Goal: Transaction & Acquisition: Book appointment/travel/reservation

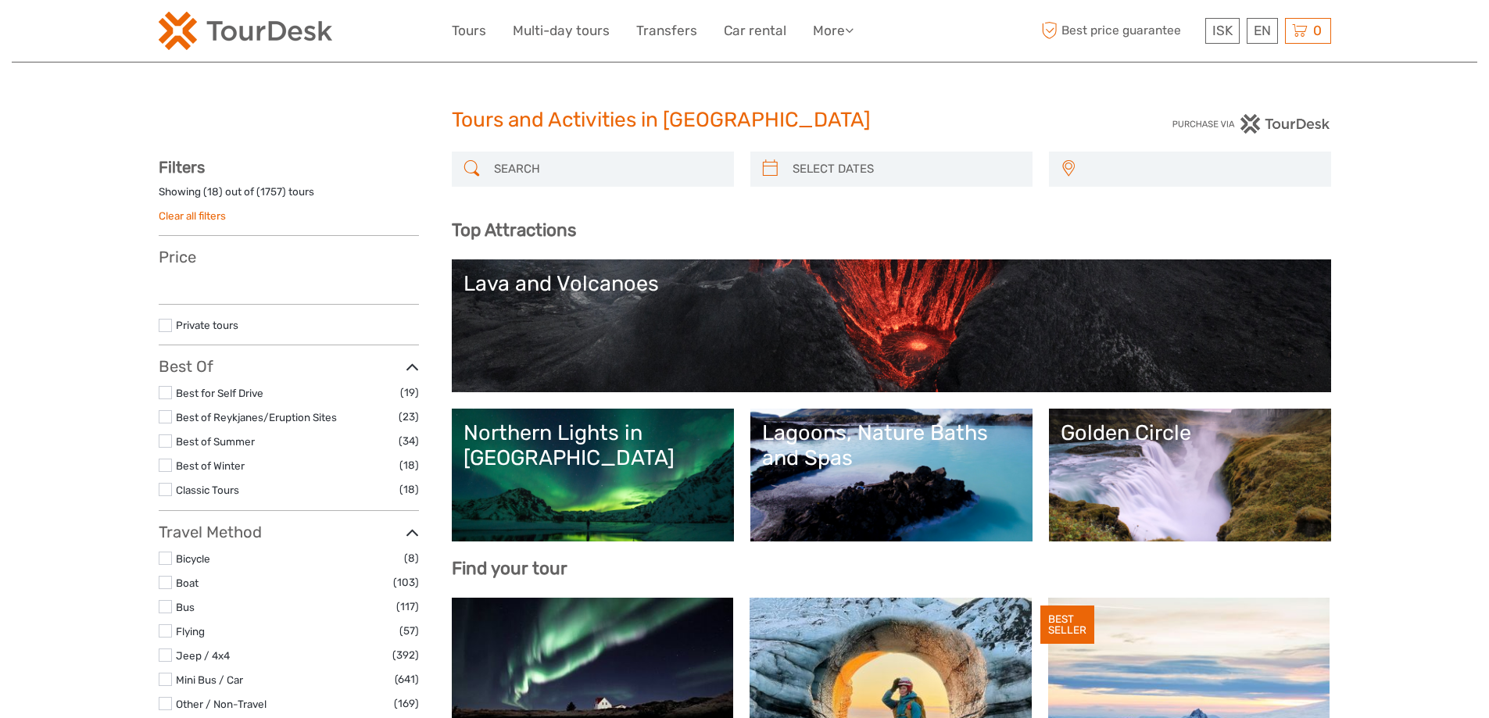
select select
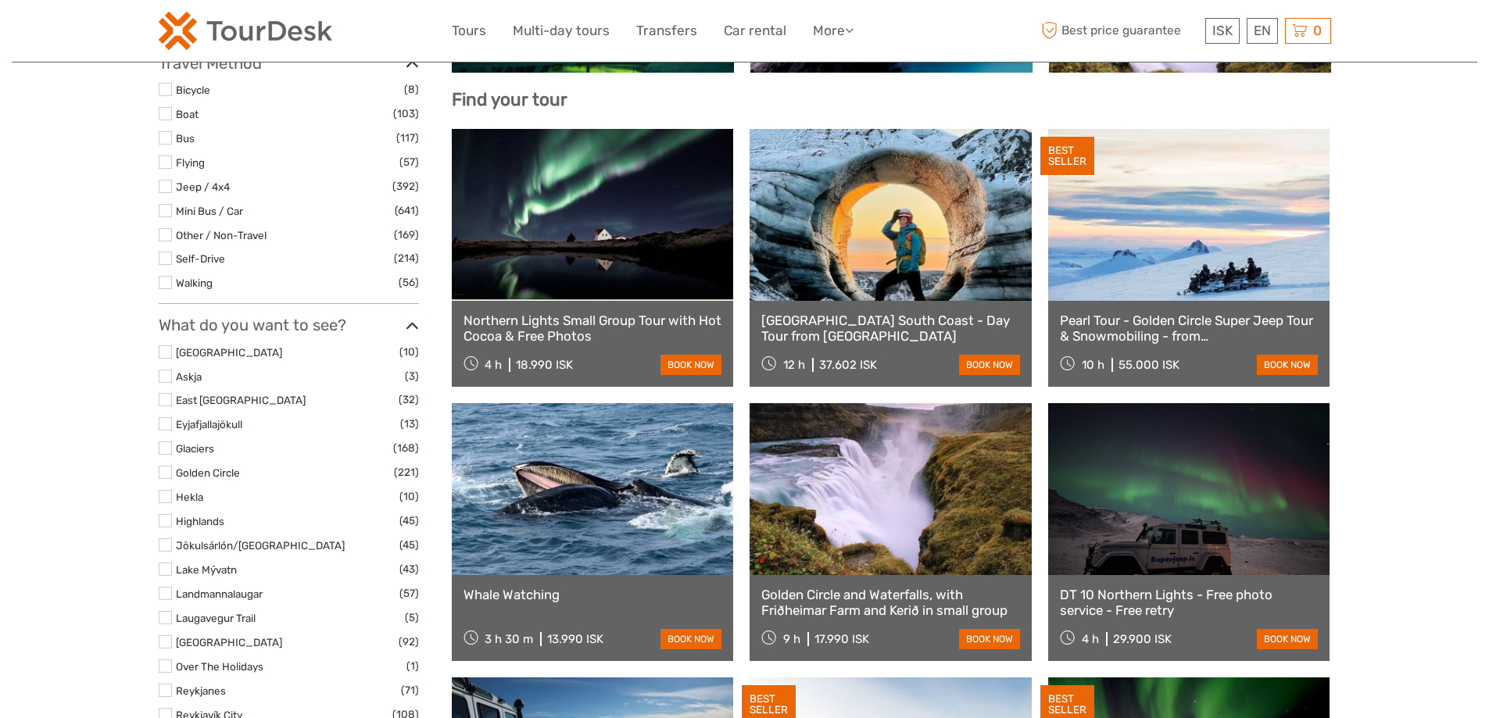
scroll to position [493, 0]
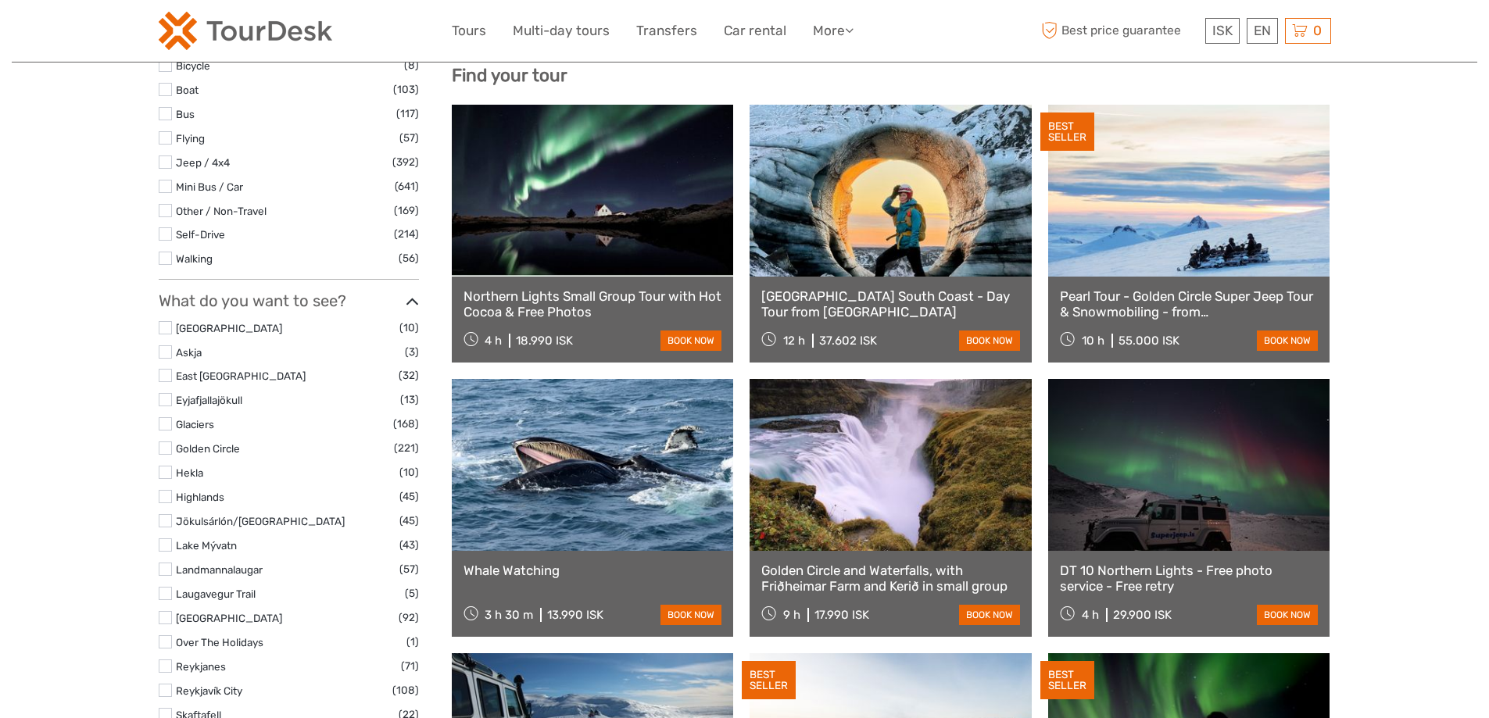
select select
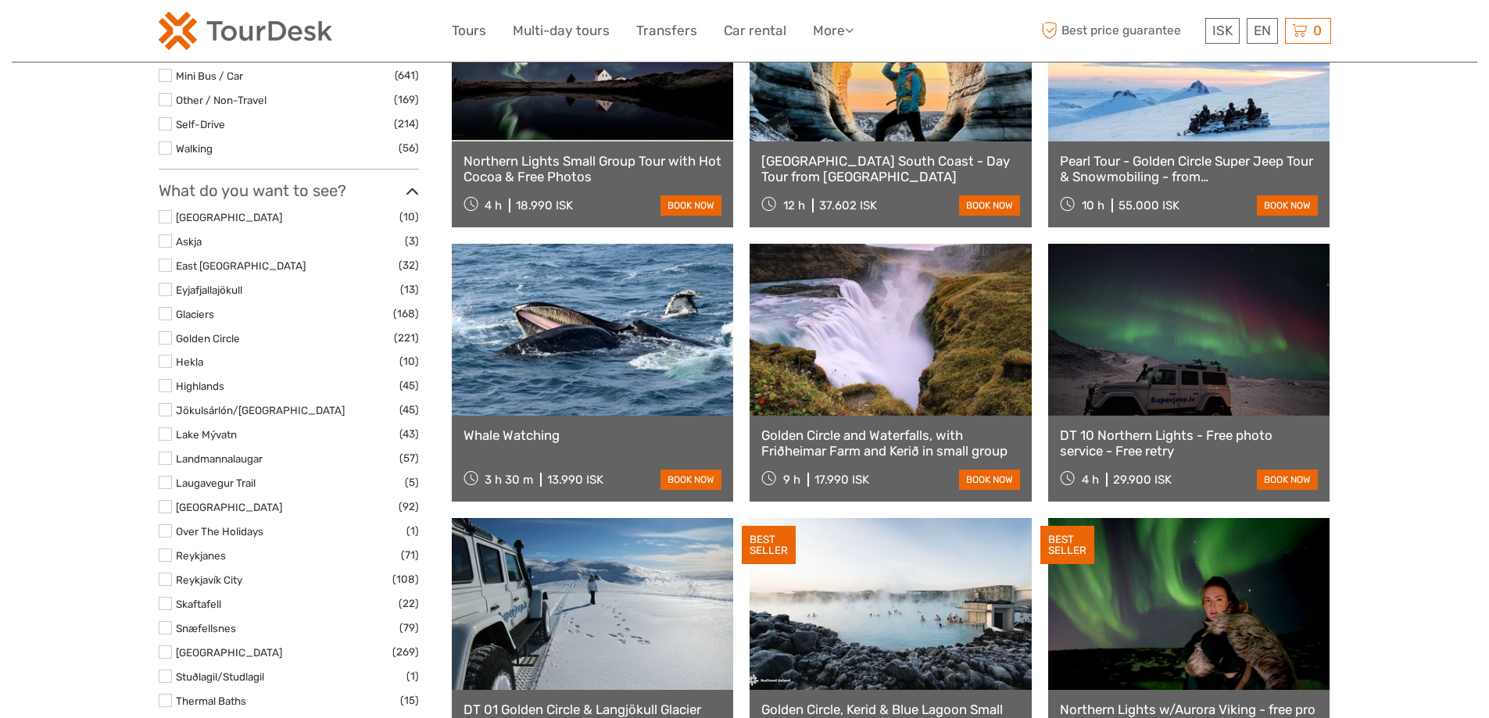
scroll to position [649, 0]
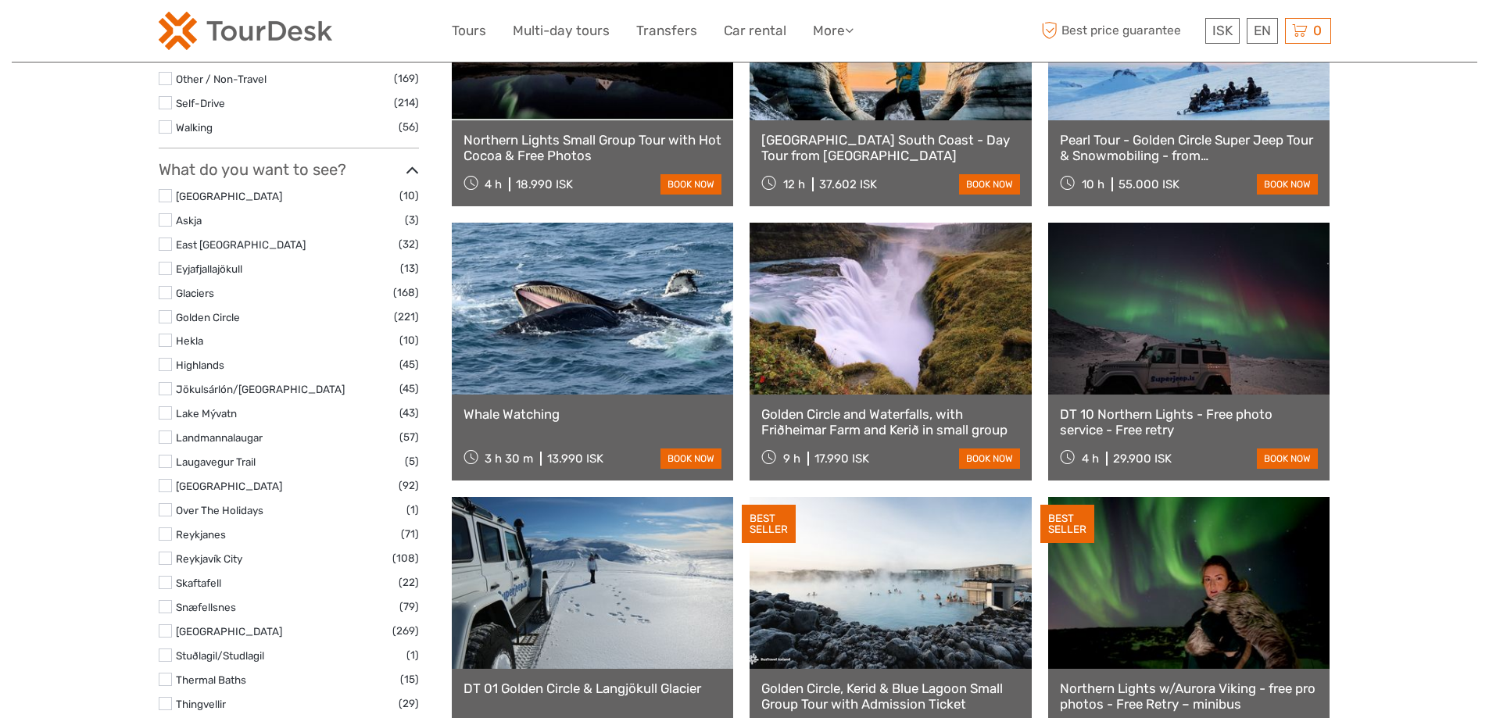
click at [850, 415] on link "Golden Circle and Waterfalls, with Friðheimar Farm and Kerið in small group" at bounding box center [890, 422] width 259 height 32
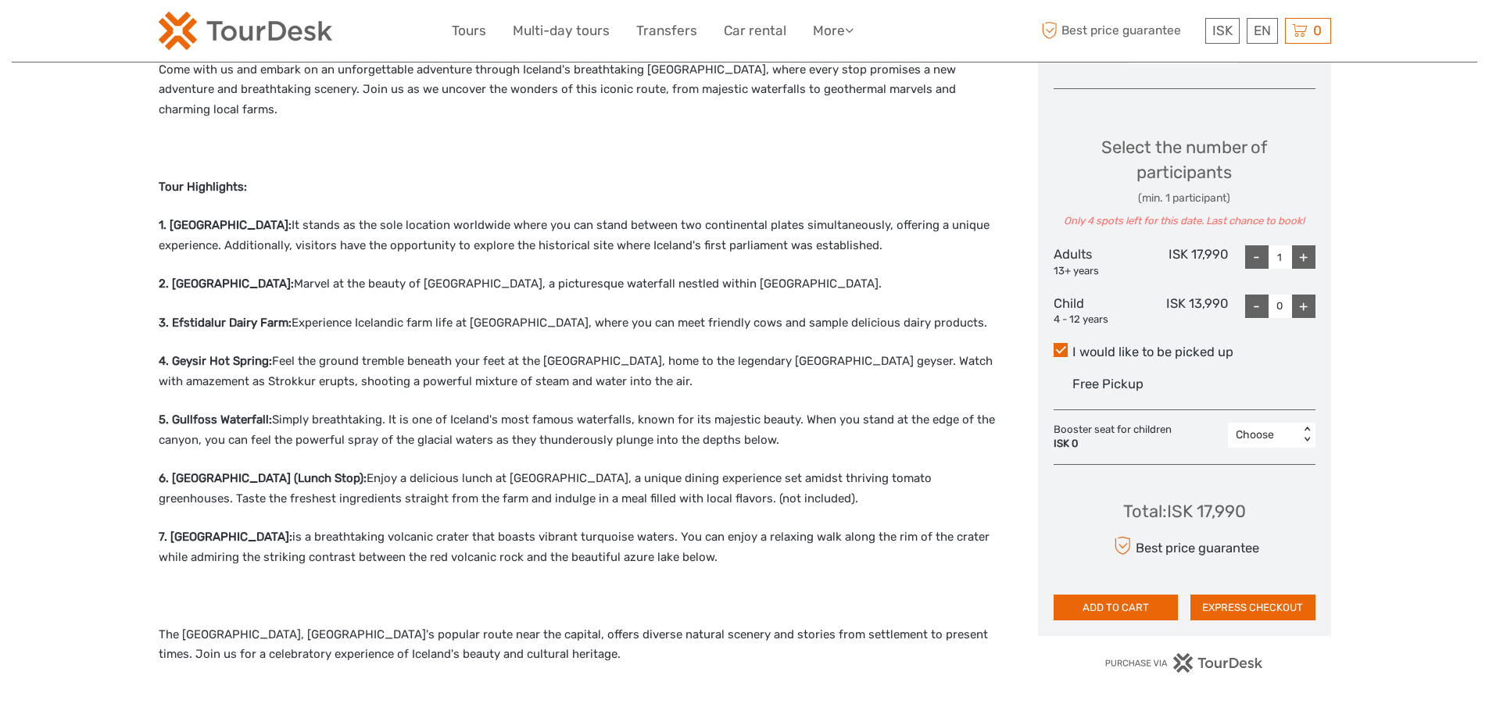
scroll to position [625, 0]
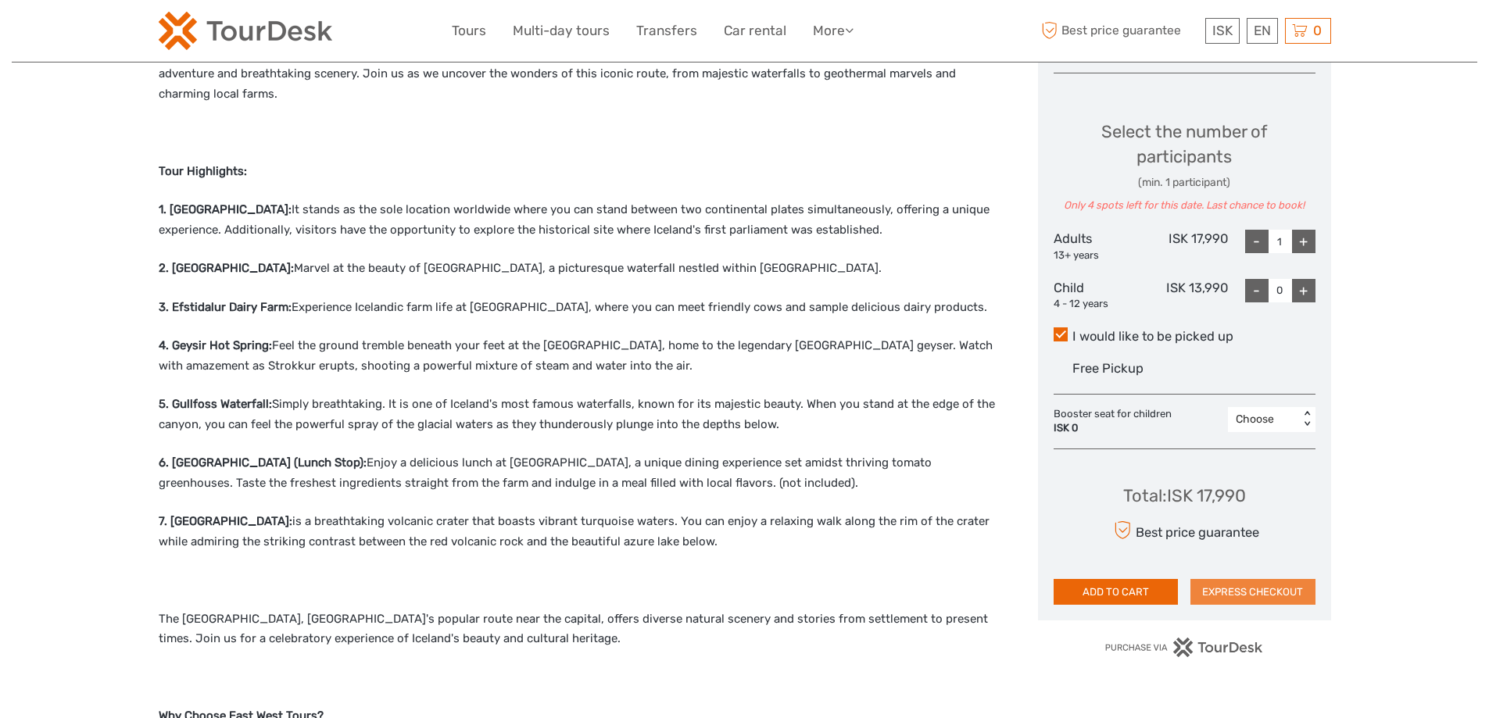
click at [1257, 591] on button "EXPRESS CHECKOUT" at bounding box center [1252, 592] width 125 height 27
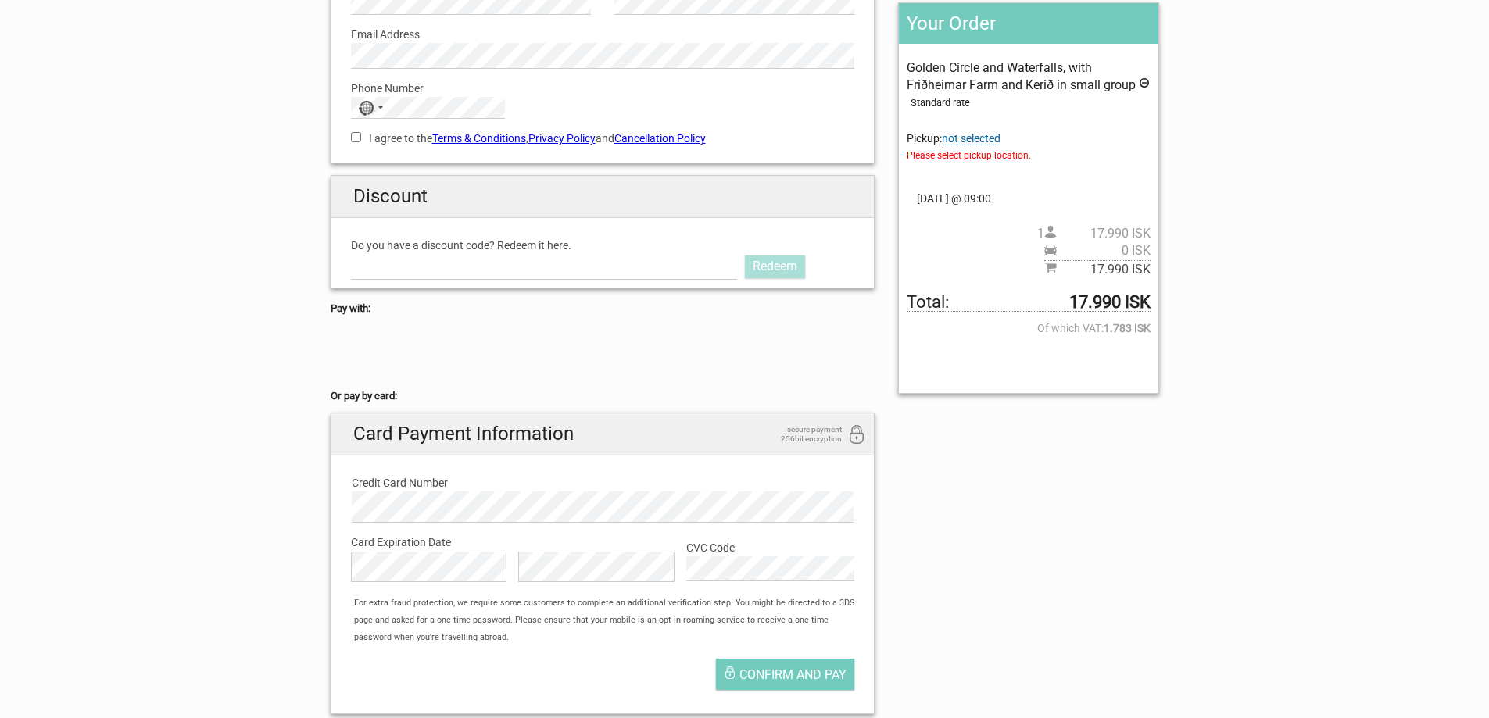
scroll to position [78, 0]
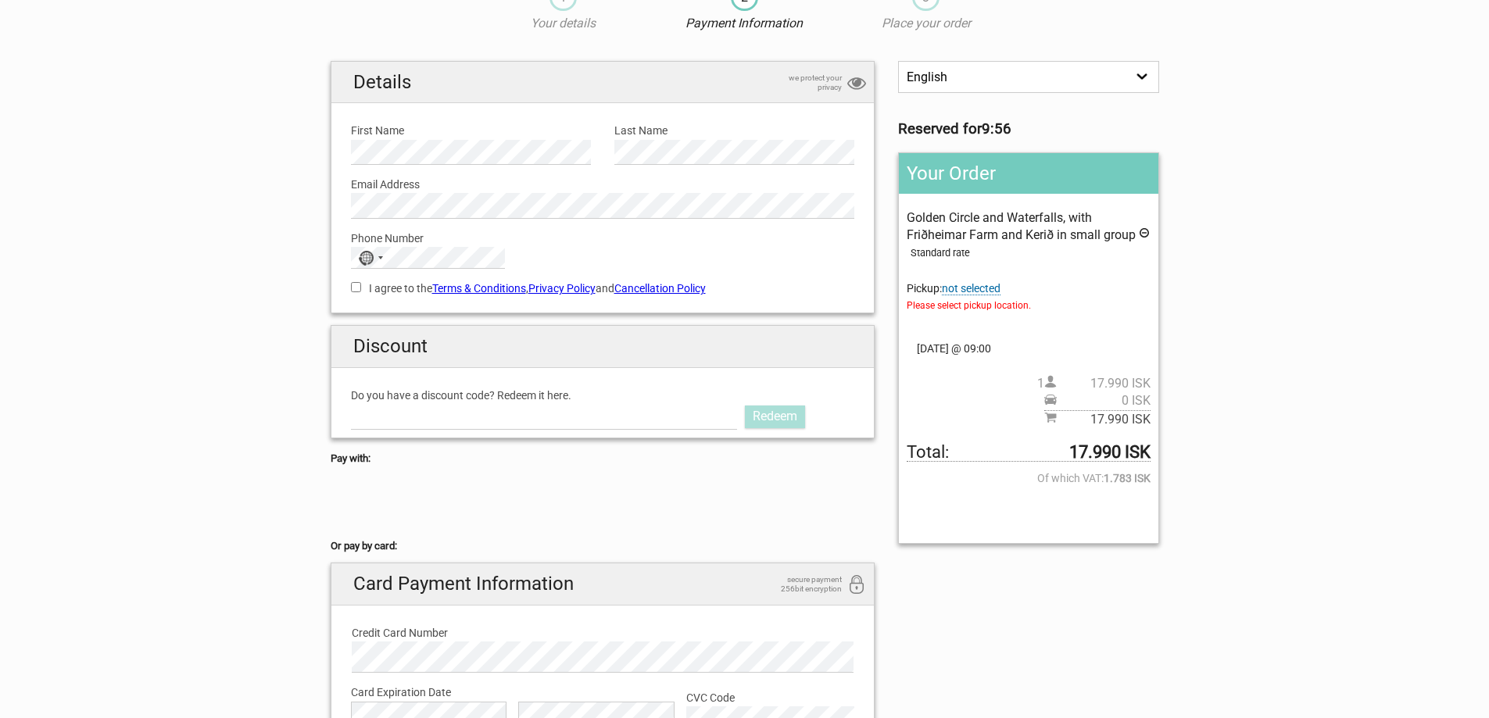
click at [970, 289] on span "not selected" at bounding box center [971, 288] width 59 height 13
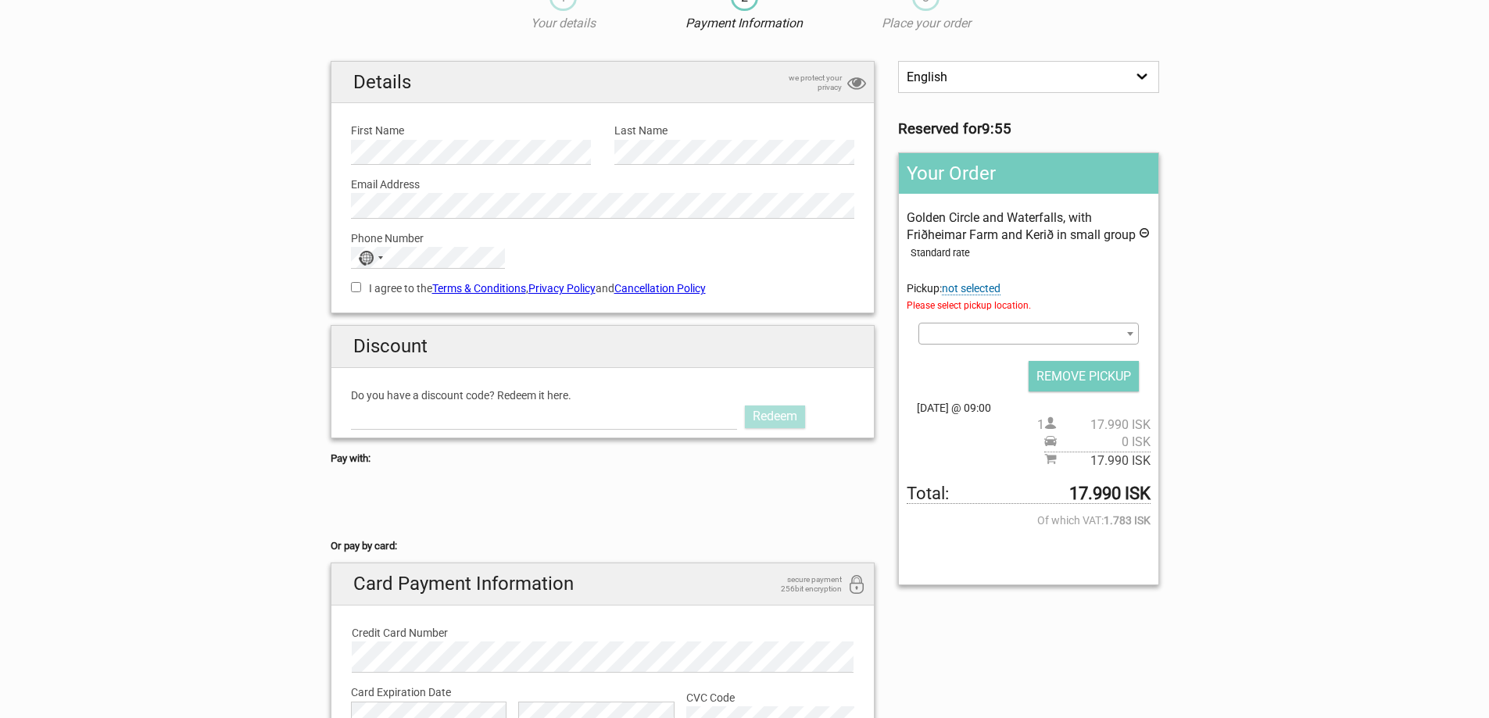
click at [971, 325] on span at bounding box center [1028, 334] width 220 height 22
type input "ha"
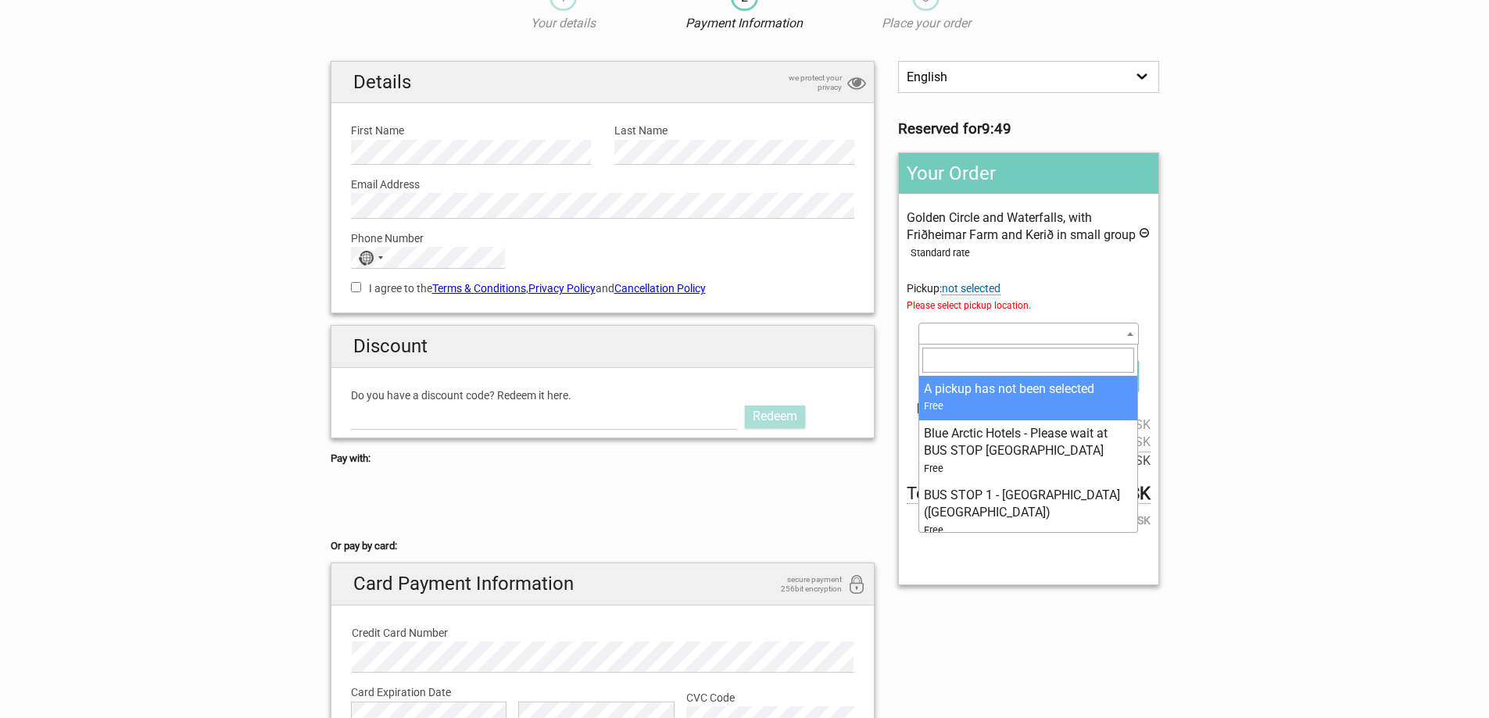
click at [1200, 304] on section "1 Your details 2 Payment Information 3 Place your order English Español Deutsch…" at bounding box center [744, 423] width 1489 height 908
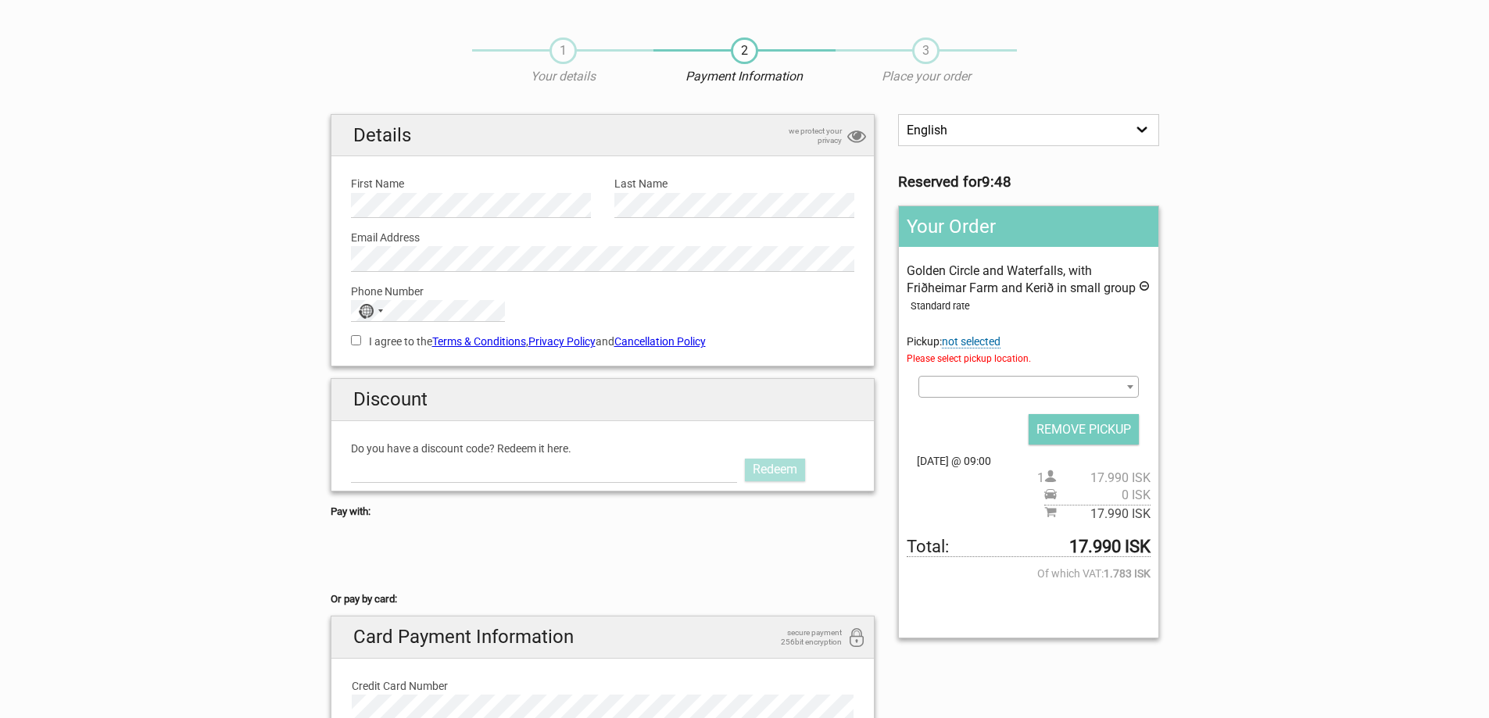
scroll to position [0, 0]
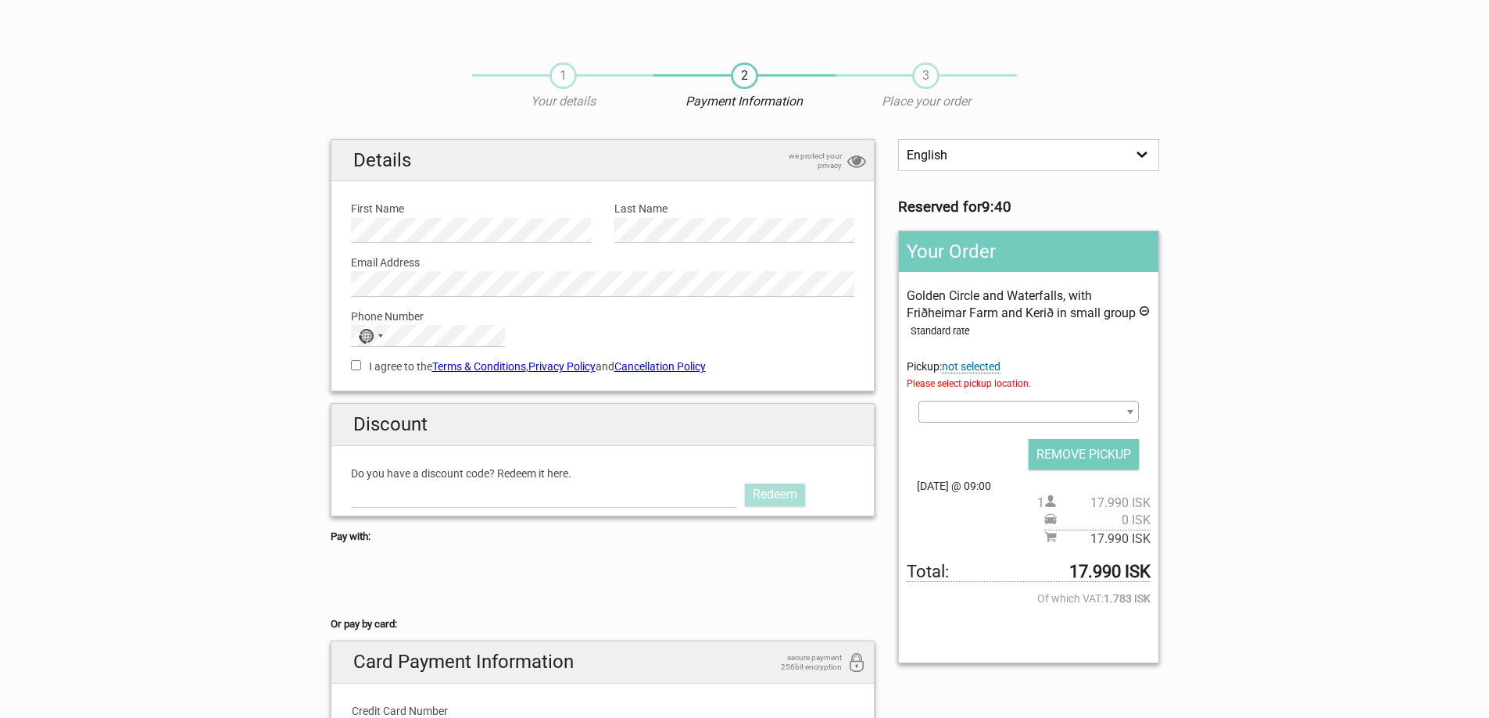
click at [974, 365] on span "not selected" at bounding box center [971, 366] width 59 height 13
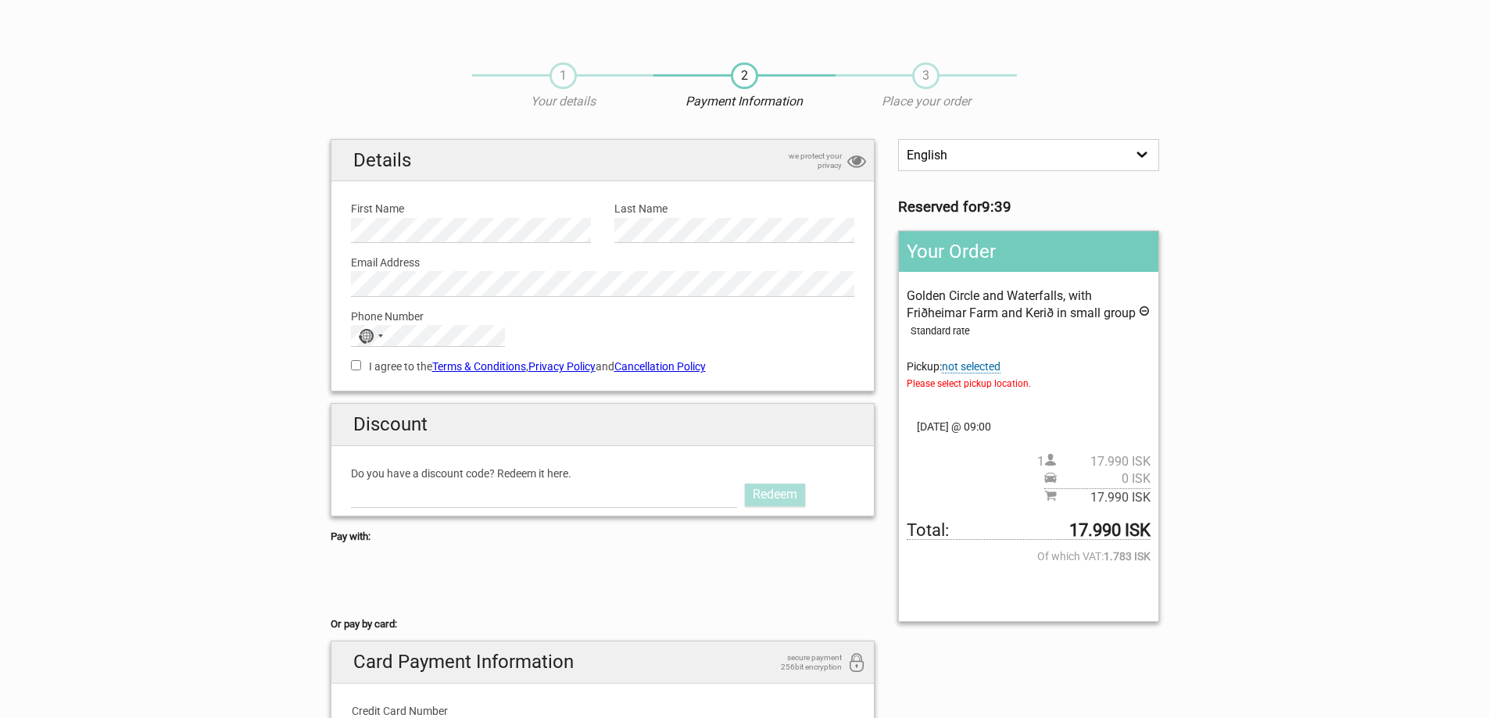
click at [974, 365] on span "not selected" at bounding box center [971, 366] width 59 height 13
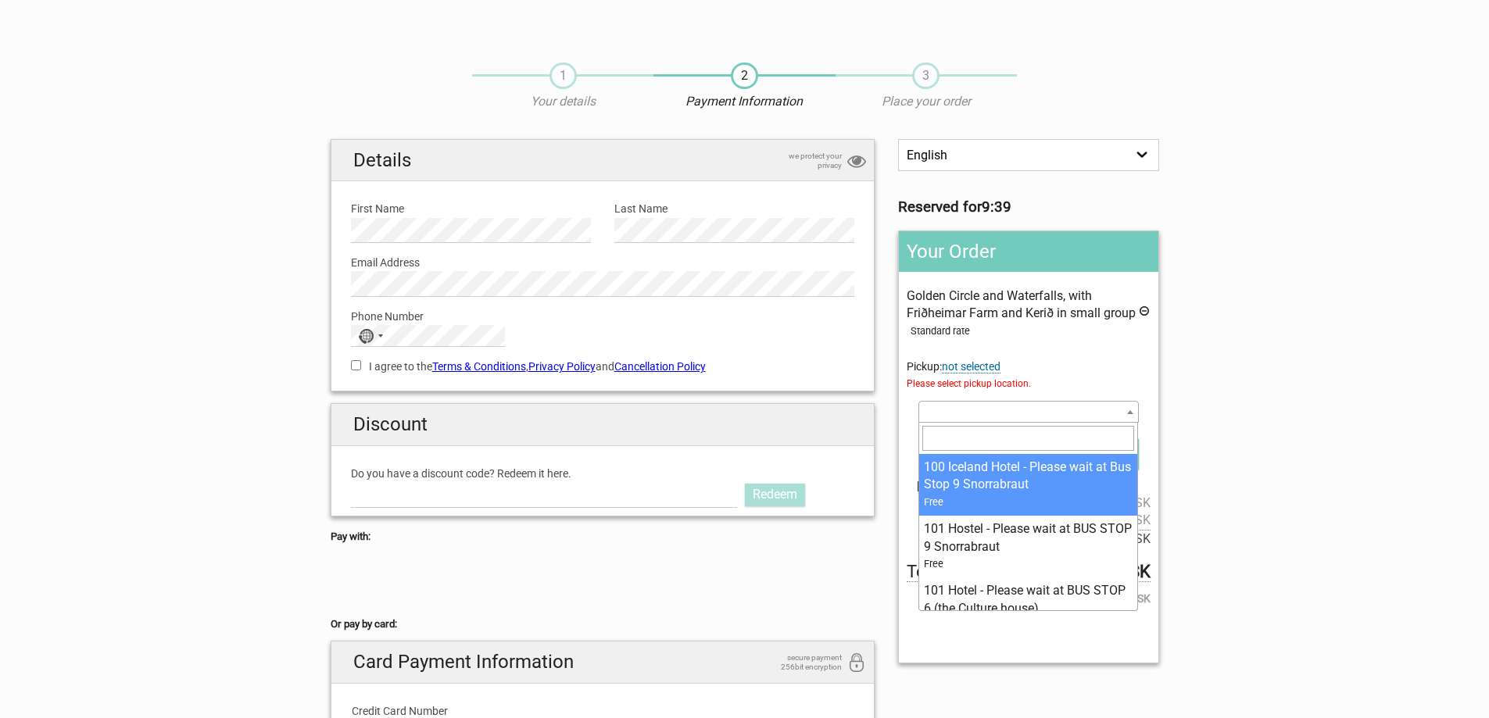
click at [991, 407] on span at bounding box center [1028, 412] width 220 height 22
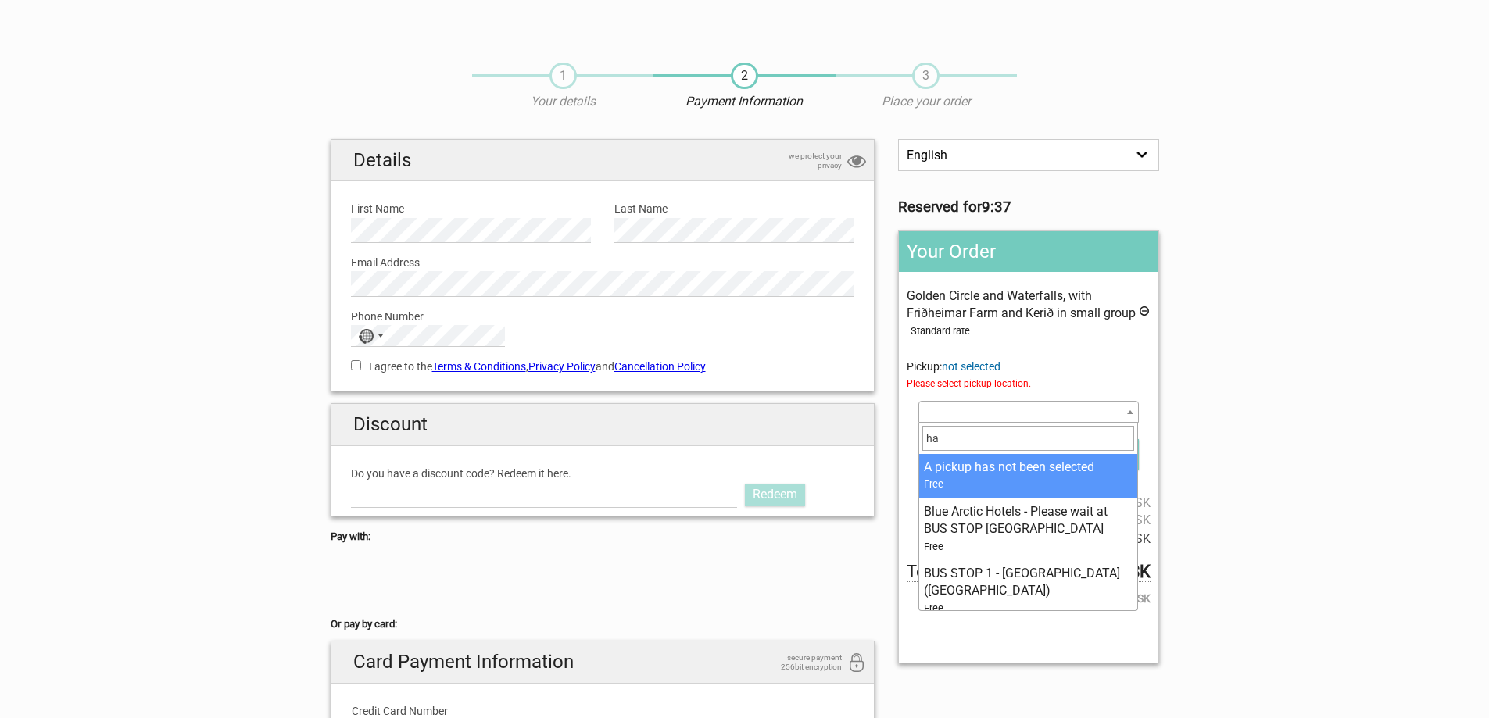
type input "h"
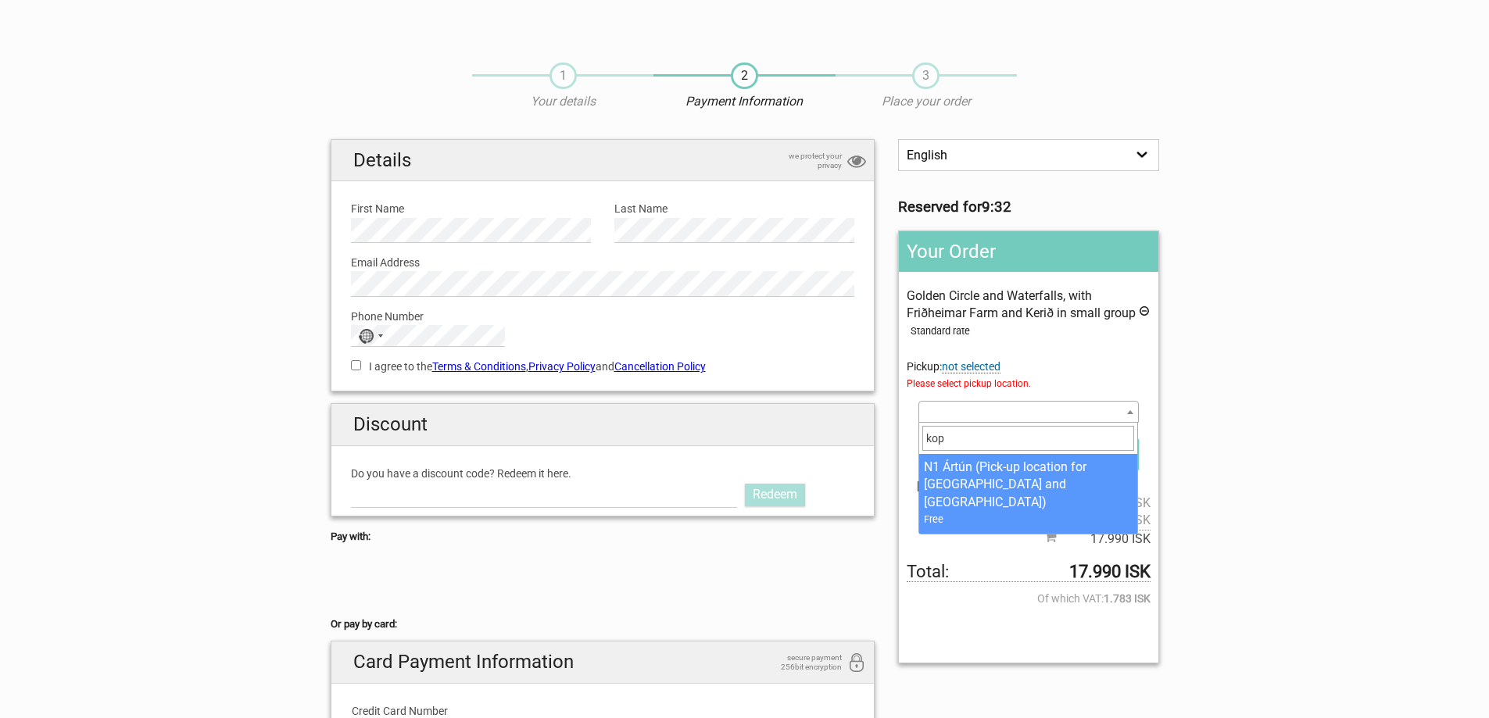
type input "kop"
select select "83629"
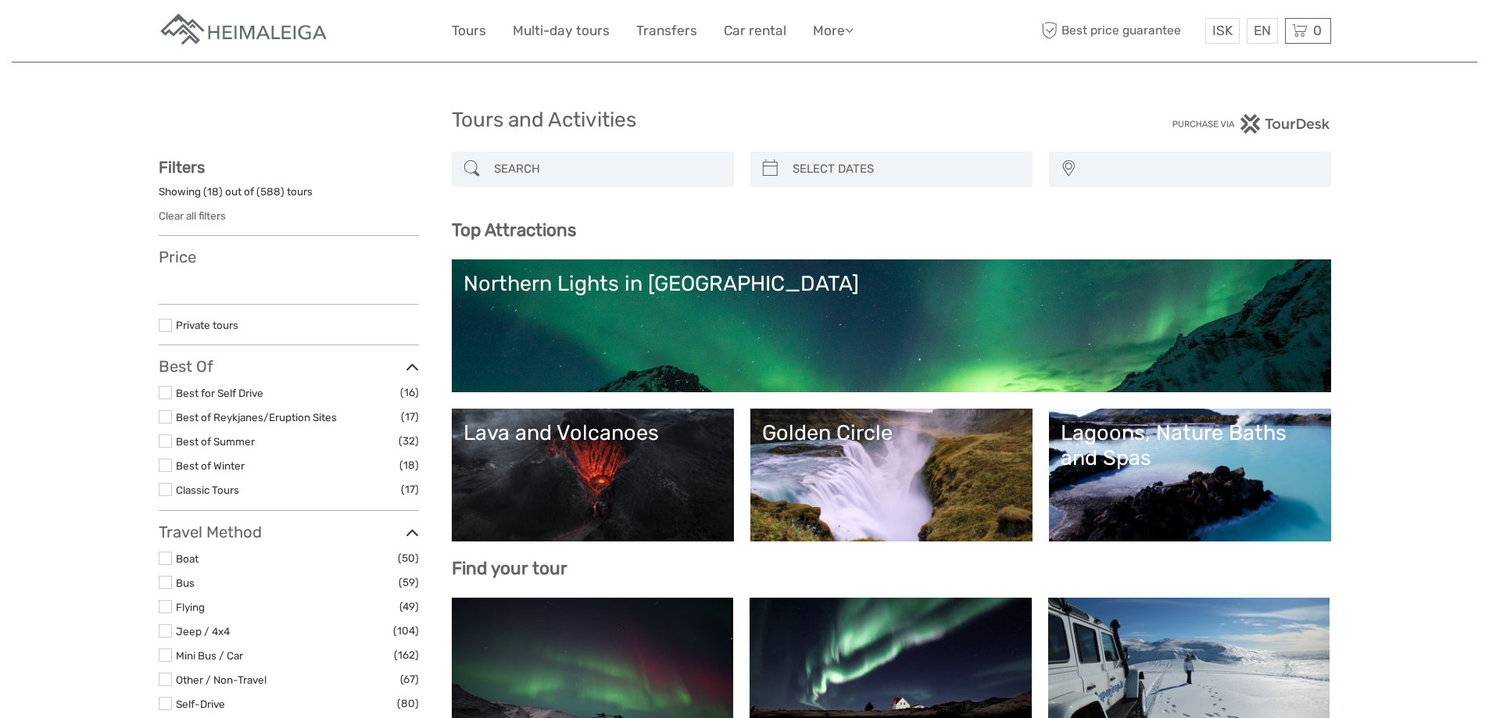
select select
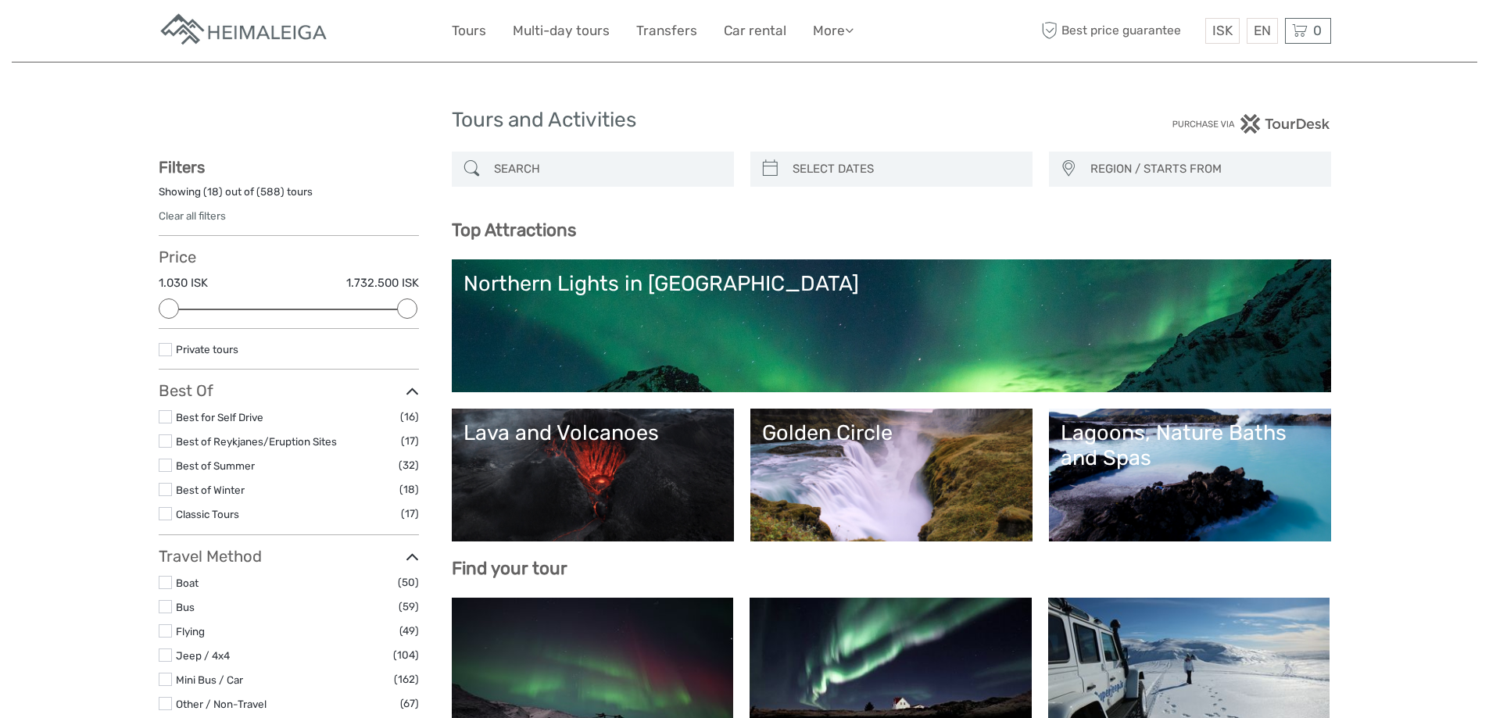
click at [528, 163] on input "search" at bounding box center [607, 169] width 238 height 27
paste input "[GEOGRAPHIC_DATA] (Jökulsárlón) & South Iceland Tour"
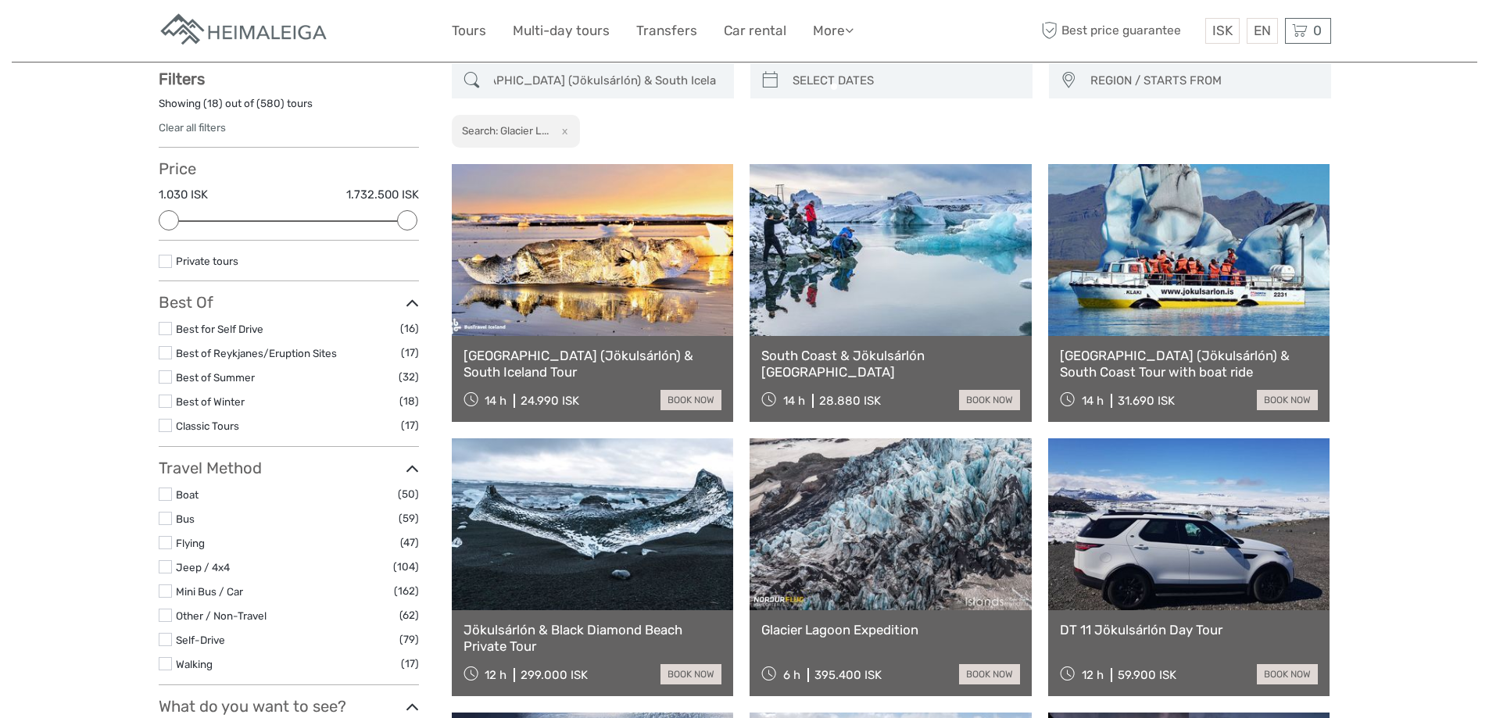
scroll to position [89, 0]
type input "[GEOGRAPHIC_DATA] (Jökulsárlón) & South Iceland Tour"
click at [479, 360] on link "Glacier Lagoon (Jökulsárlón) & South Iceland Tour" at bounding box center [592, 363] width 259 height 32
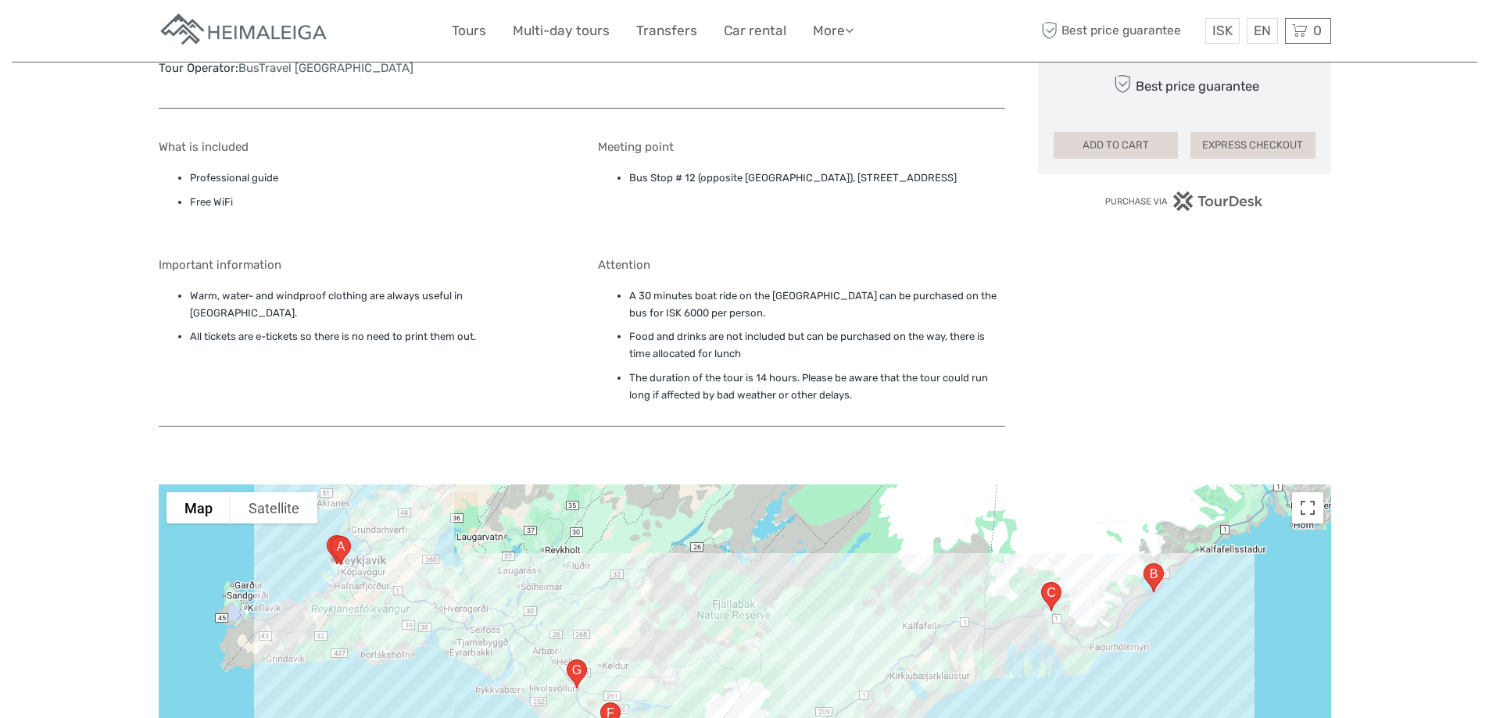
scroll to position [860, 0]
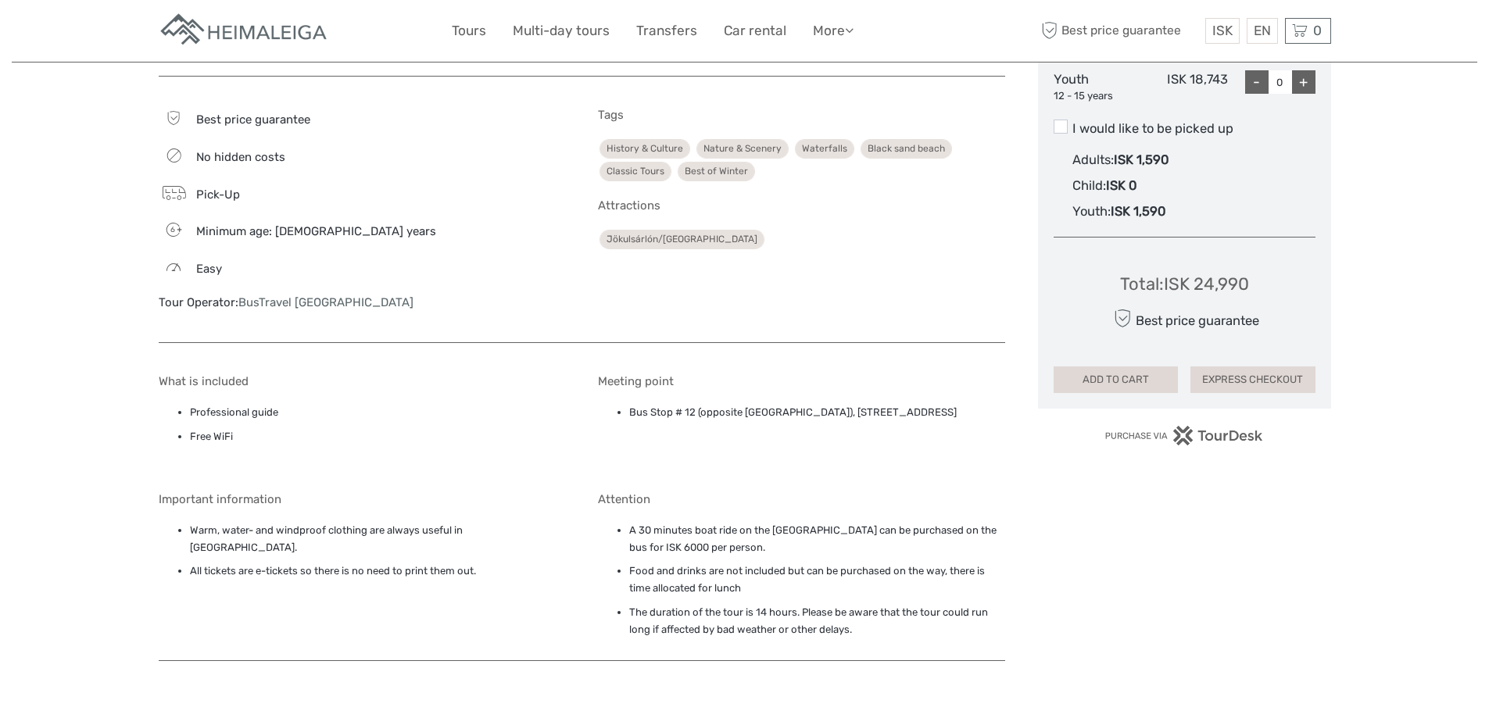
drag, startPoint x: 959, startPoint y: 372, endPoint x: 809, endPoint y: 373, distance: 150.1
click at [809, 404] on li "Bus Stop # 12 (opposite Storm Hotel), Þórunnartún 6, Reykjavík, 105" at bounding box center [817, 412] width 376 height 17
copy li "Þórunnartún 6, Reykjavík, 105"
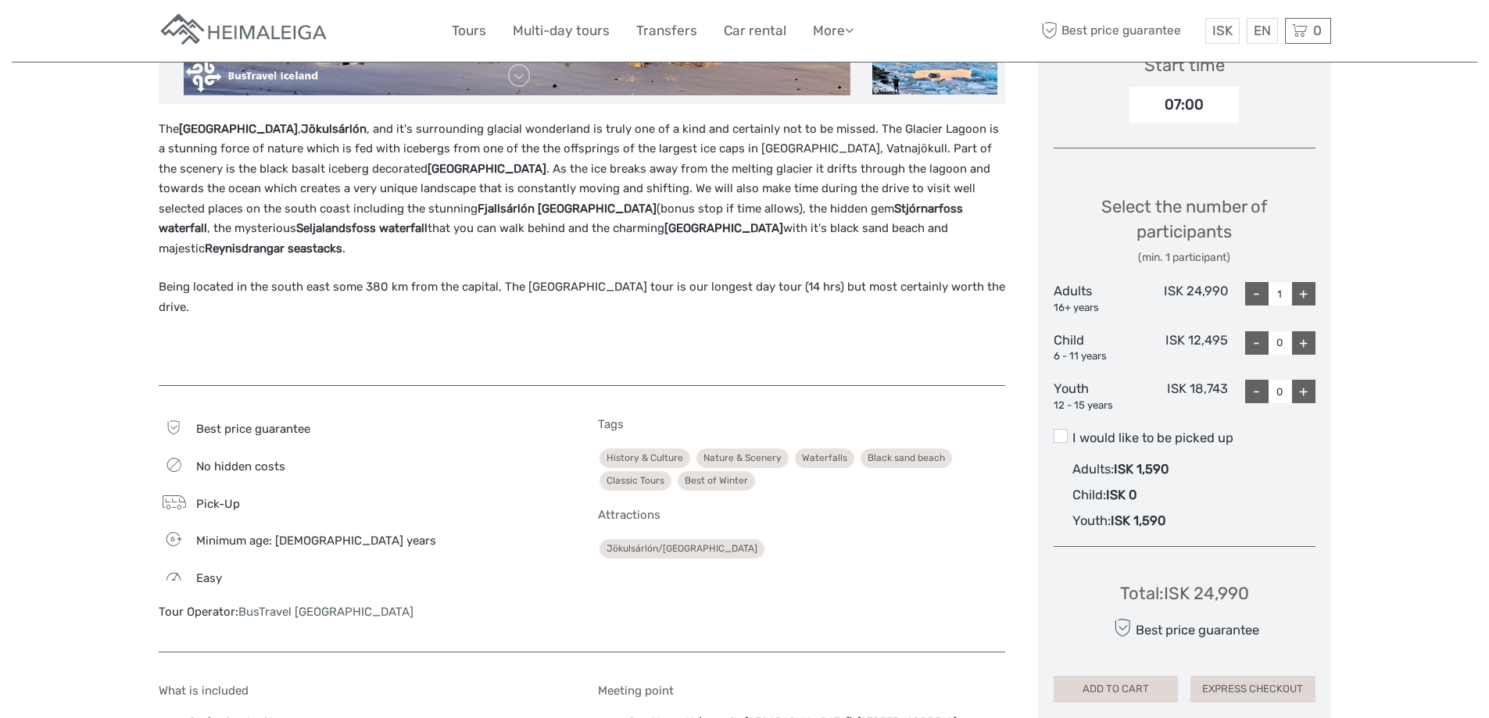
scroll to position [547, 0]
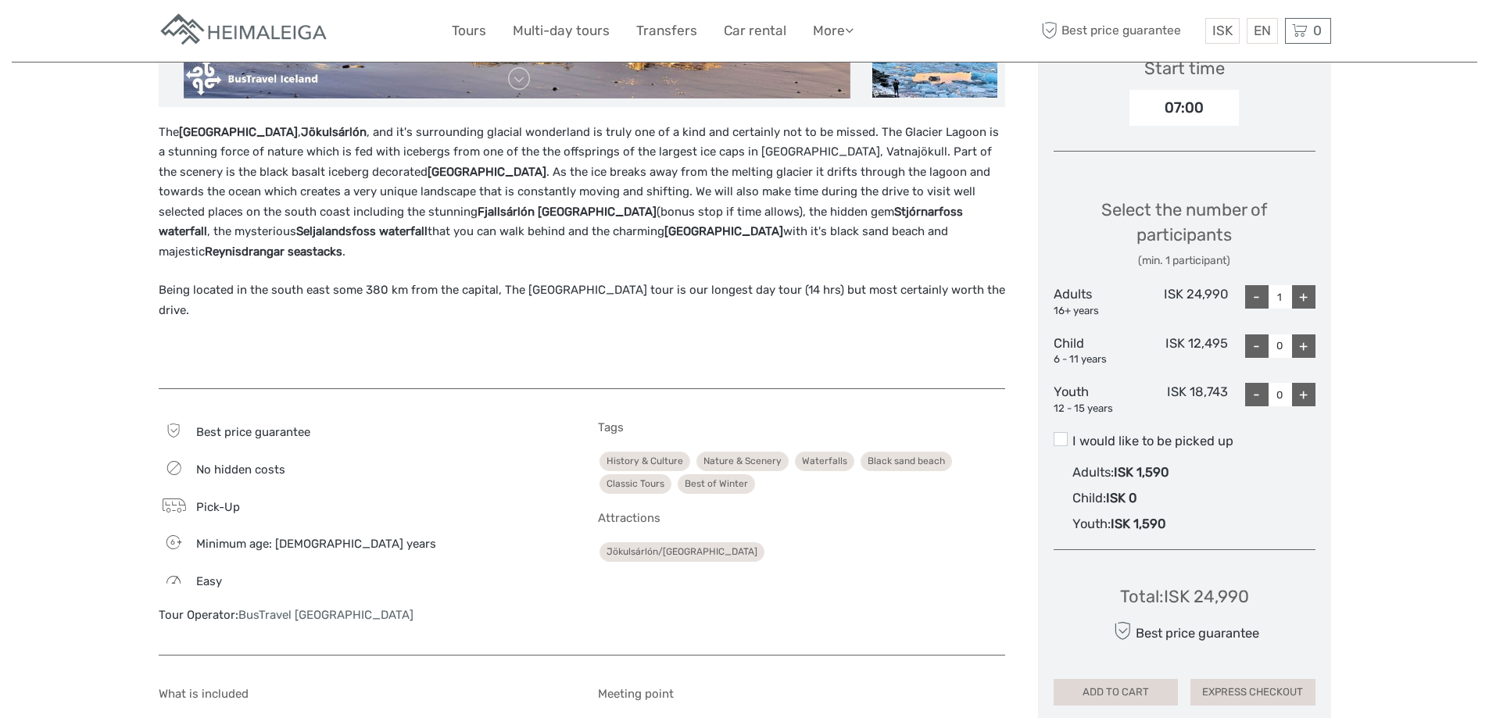
click at [255, 34] on img at bounding box center [245, 31] width 172 height 38
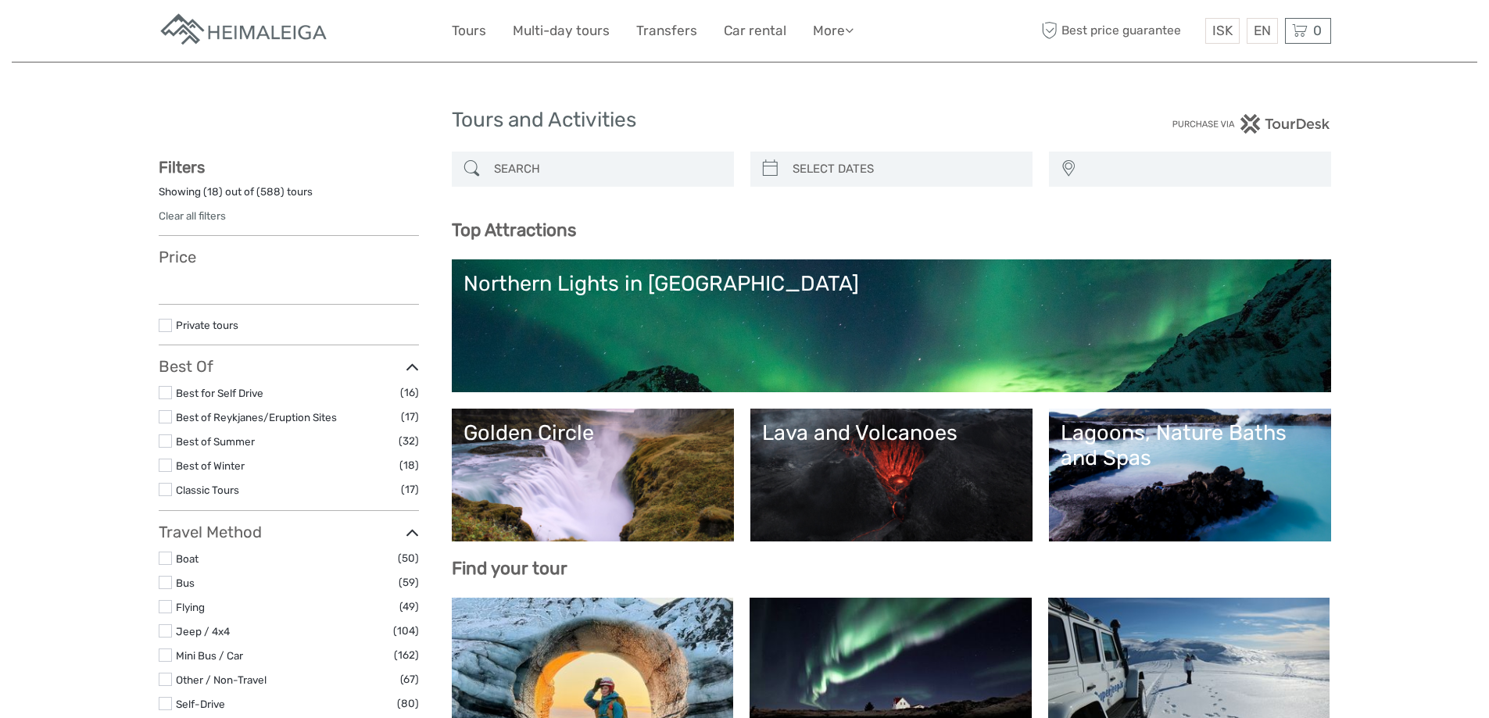
select select
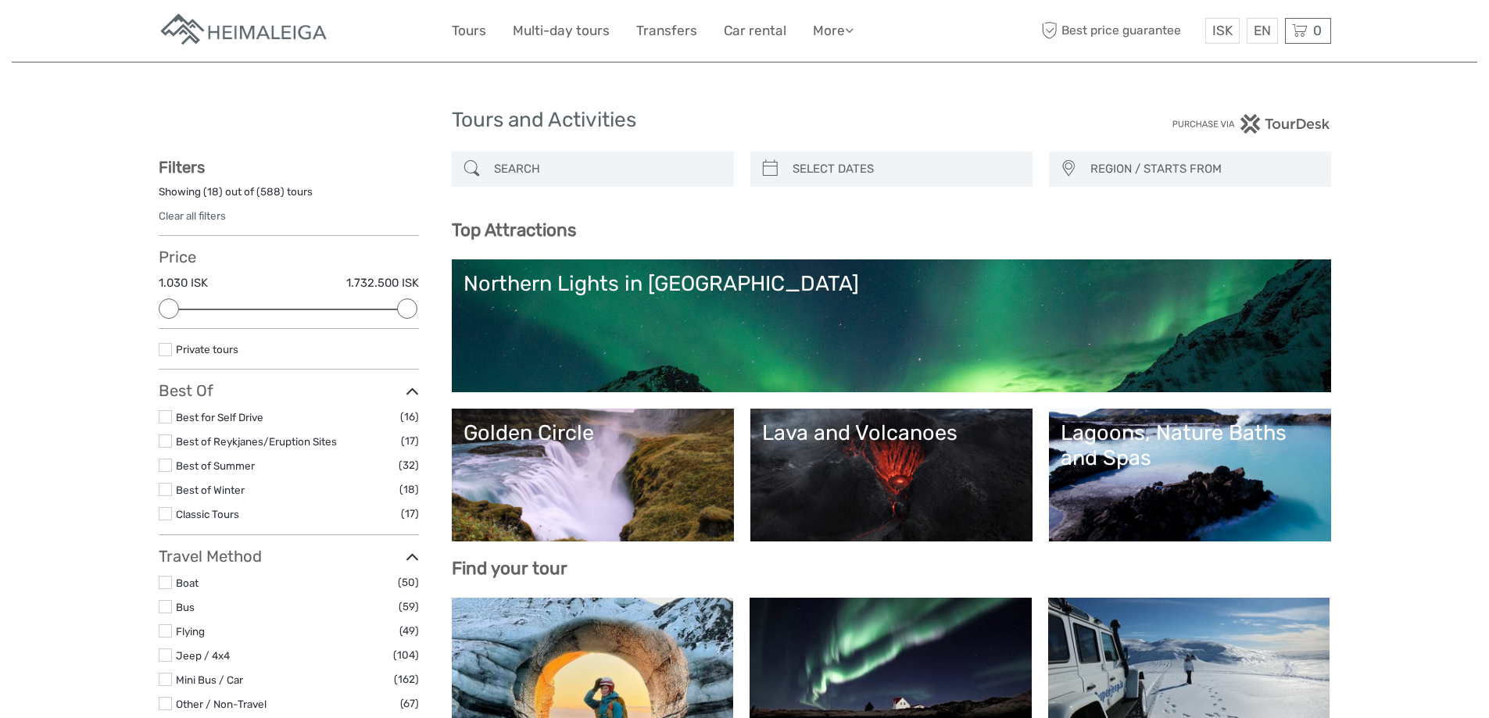
click at [519, 157] on input "search" at bounding box center [607, 169] width 238 height 27
paste input "Reykjavík Northern Lights Cruise"
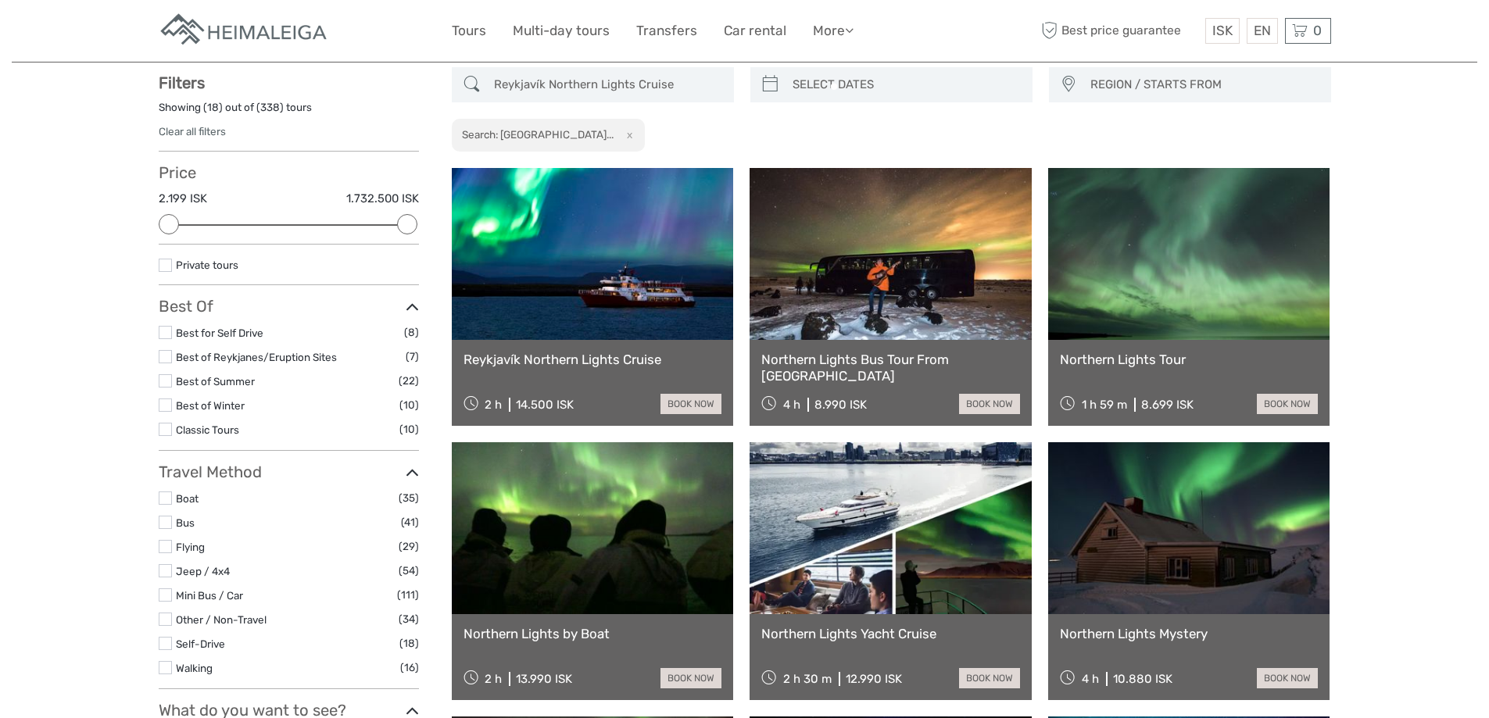
scroll to position [89, 0]
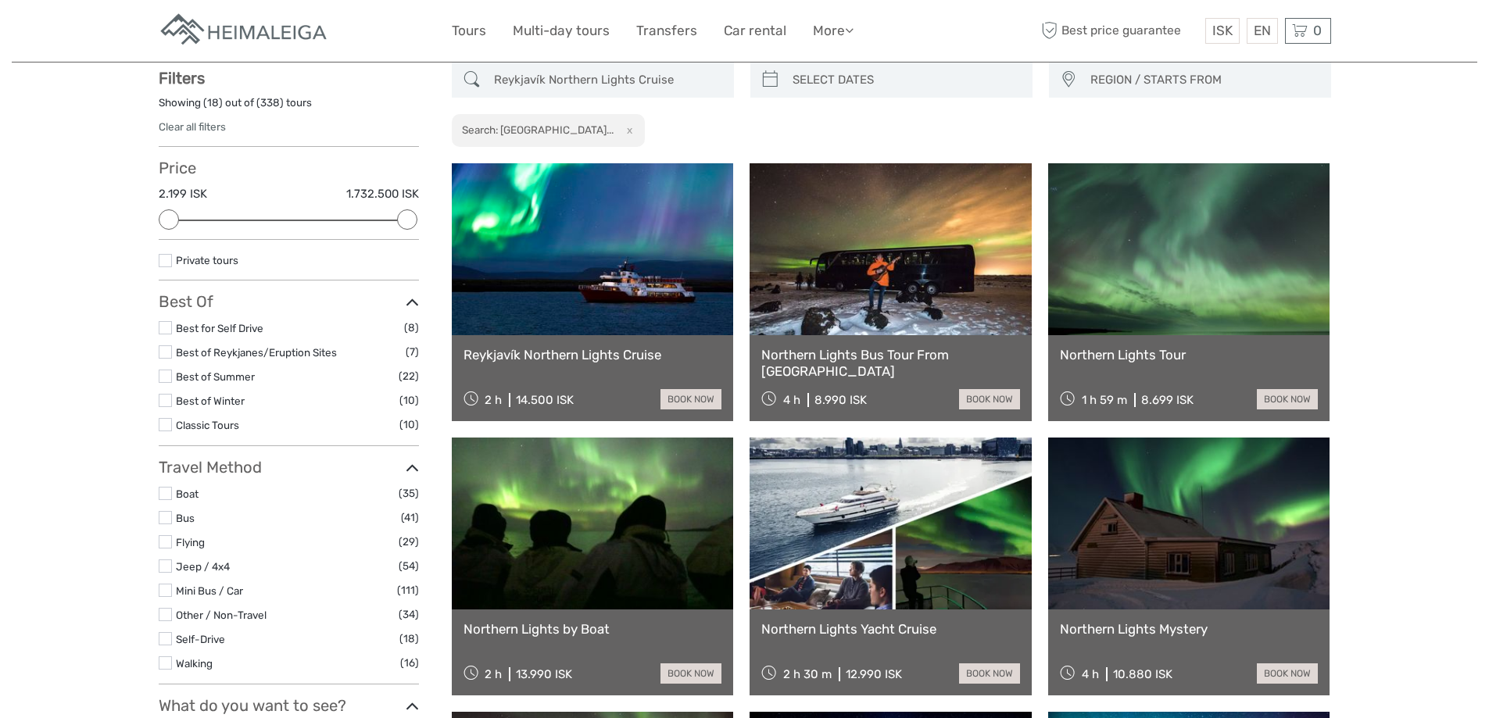
type input "Reykjavík Northern Lights Cruise"
click at [583, 344] on div "Reykjavík Northern Lights Cruise 2 h 14.500 ISK book now" at bounding box center [593, 378] width 282 height 86
click at [575, 359] on link "Reykjavík Northern Lights Cruise" at bounding box center [592, 355] width 259 height 16
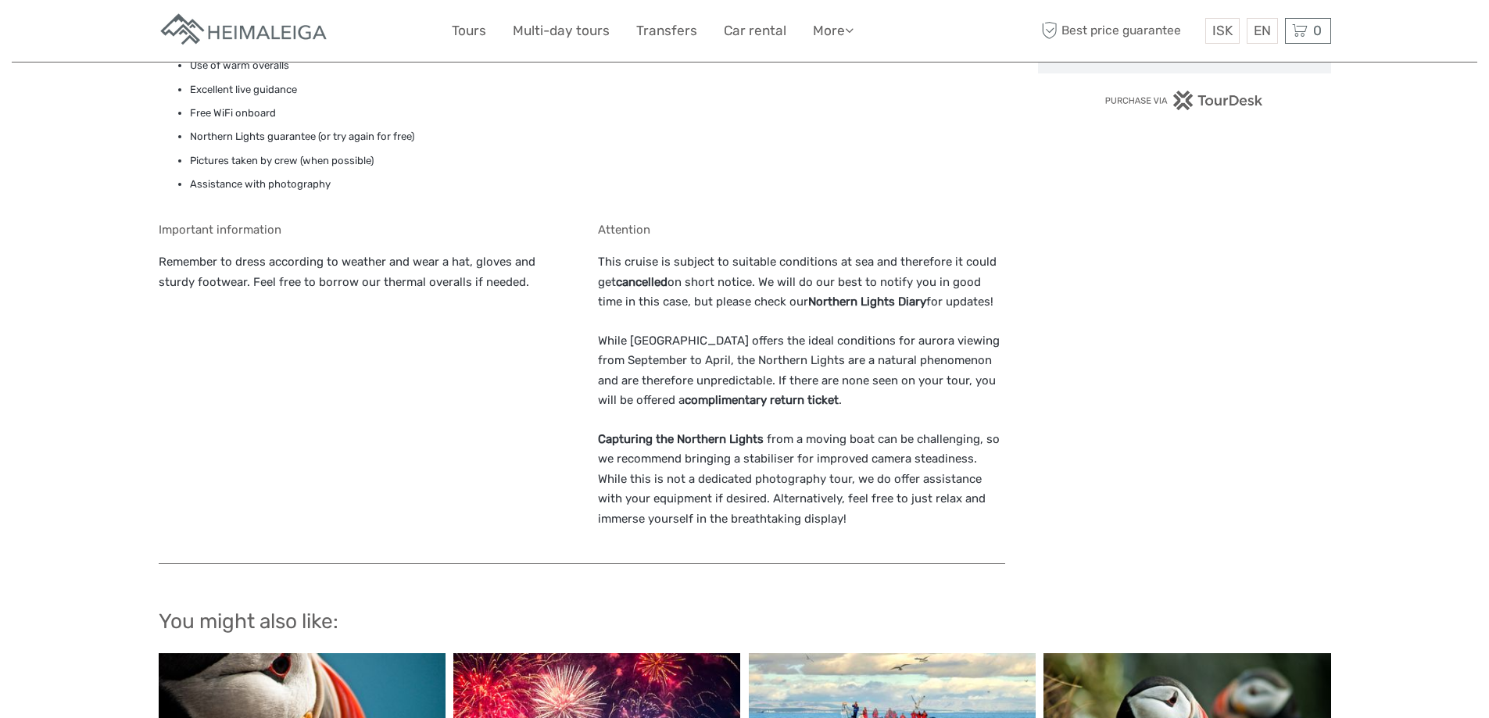
scroll to position [782, 0]
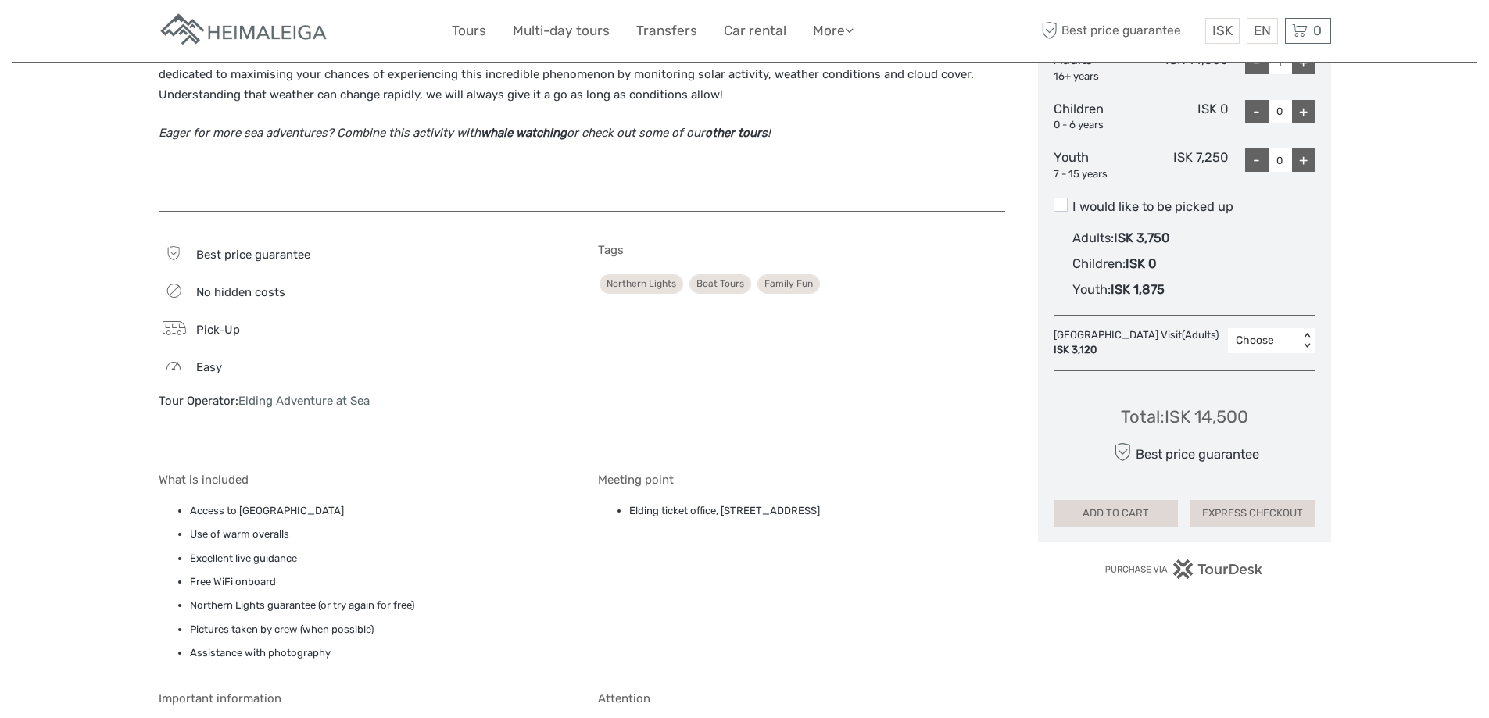
drag, startPoint x: 760, startPoint y: 514, endPoint x: 630, endPoint y: 517, distance: 130.5
click at [630, 517] on li "Elding ticket office, [STREET_ADDRESS]" at bounding box center [817, 511] width 376 height 17
copy li "Elding ticket office, [STREET_ADDRESS]"
click at [205, 27] on img at bounding box center [245, 31] width 172 height 38
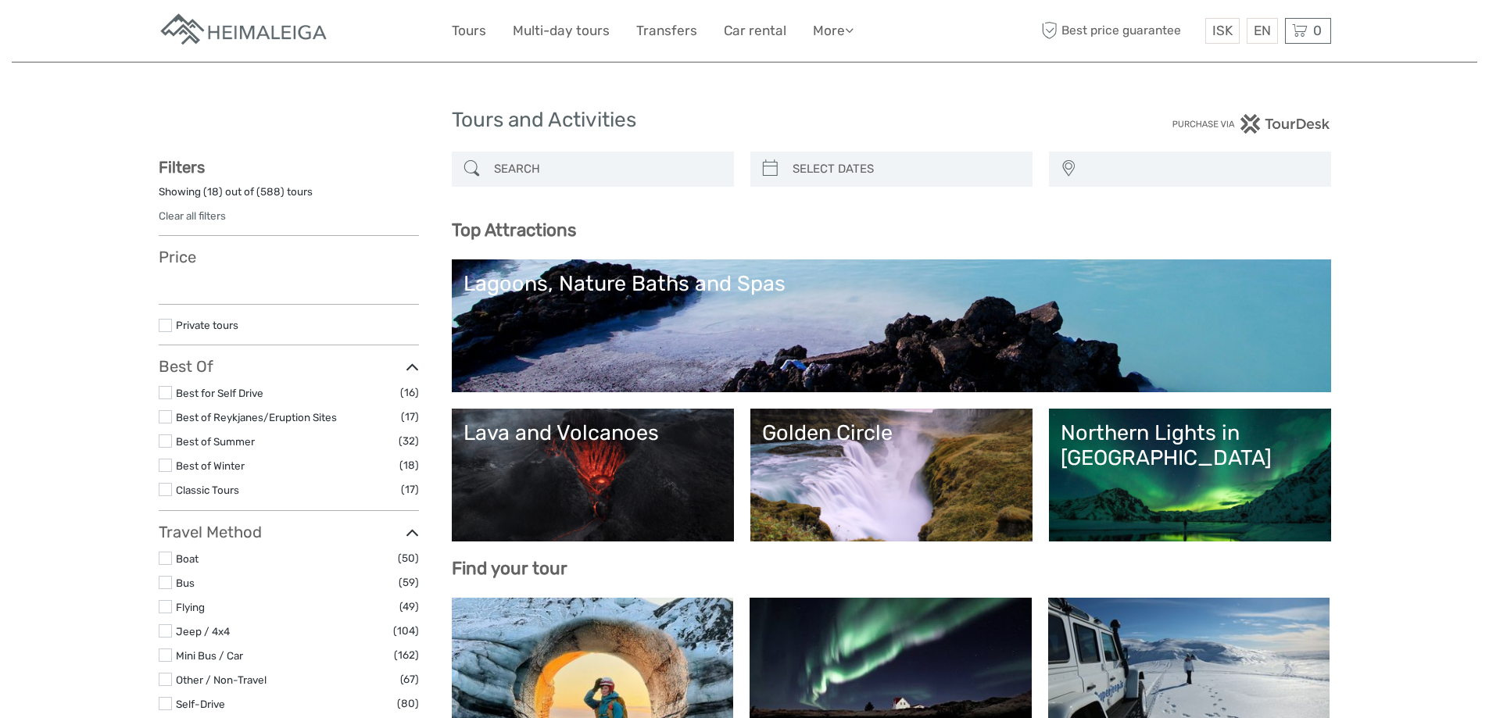
select select
click at [567, 152] on div at bounding box center [593, 169] width 282 height 35
select select
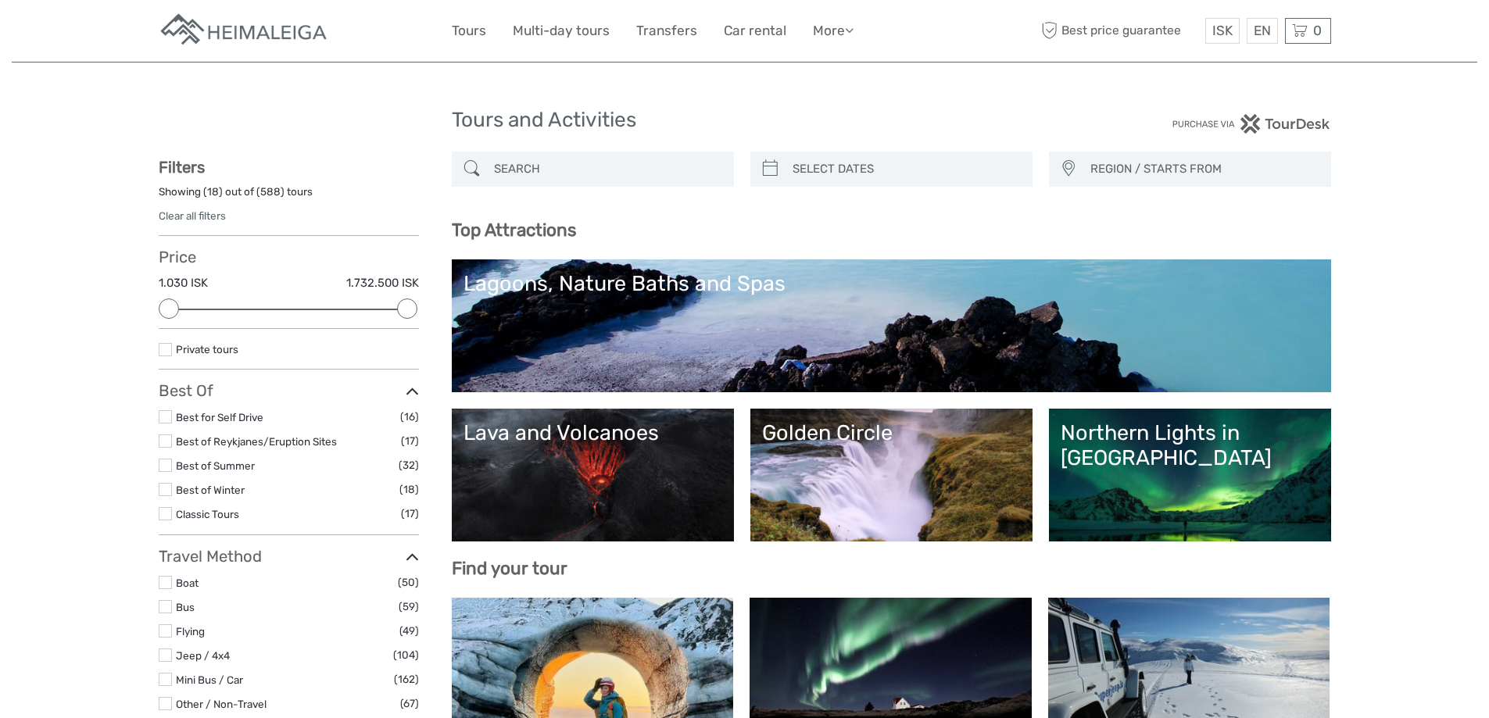
click at [599, 167] on input "search" at bounding box center [607, 169] width 238 height 27
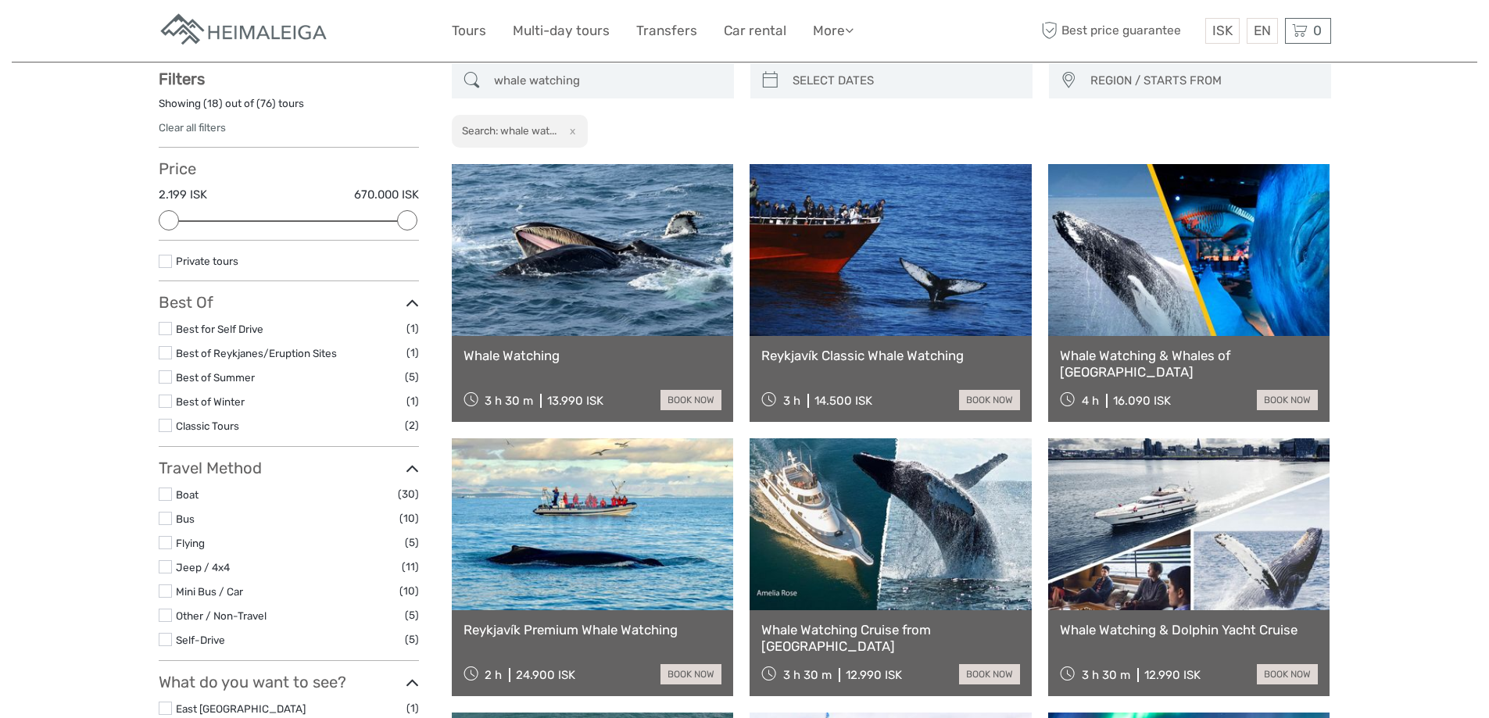
scroll to position [89, 0]
type input "whale watching"
click at [502, 348] on link "Whale Watching" at bounding box center [592, 355] width 259 height 16
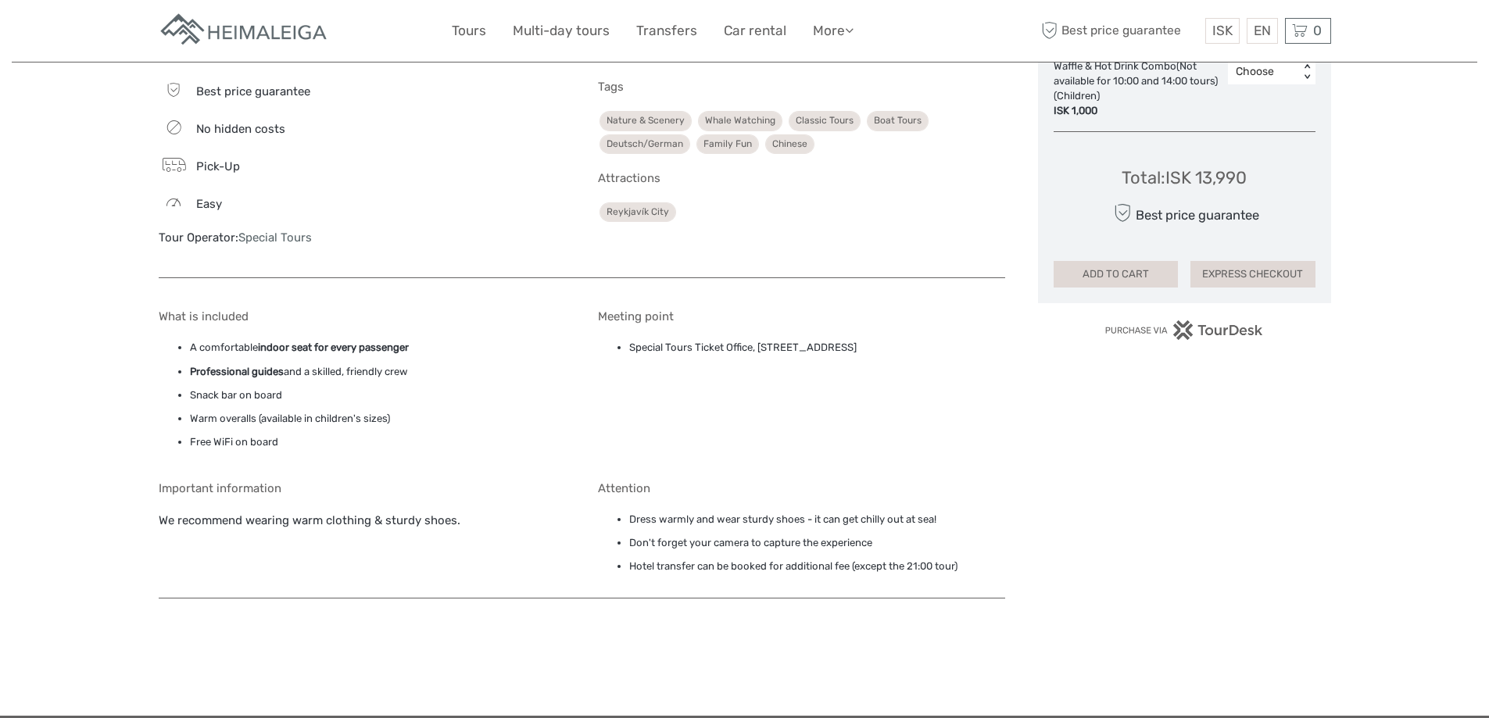
drag, startPoint x: 614, startPoint y: 352, endPoint x: 948, endPoint y: 352, distance: 333.7
click at [948, 352] on ul "Special Tours Ticket Office, Geirsgata 11, Reykjavík, 101" at bounding box center [801, 347] width 407 height 17
copy li "Special Tours Ticket Office, Geirsgata 11, Reykjavík, 101"
click at [277, 29] on img at bounding box center [245, 31] width 172 height 38
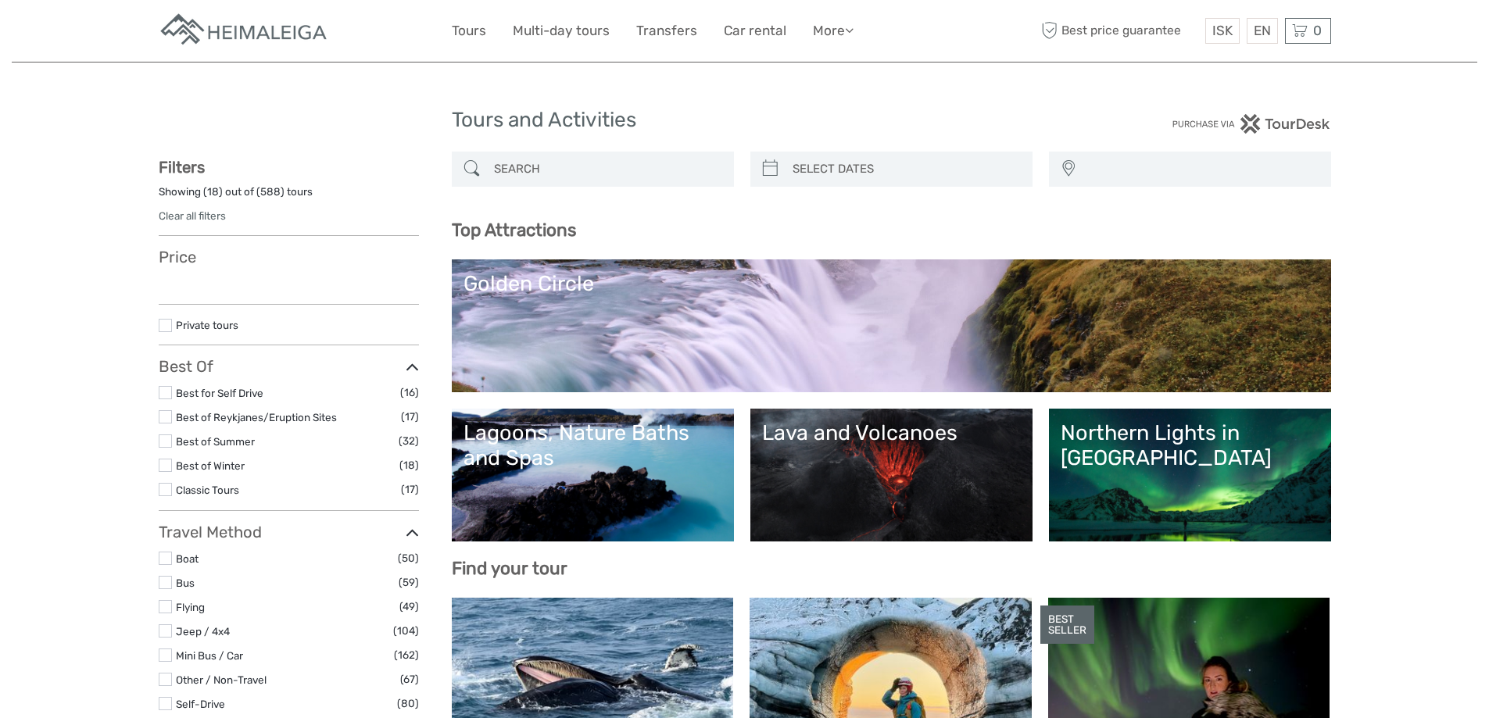
select select
